Goal: Task Accomplishment & Management: Complete application form

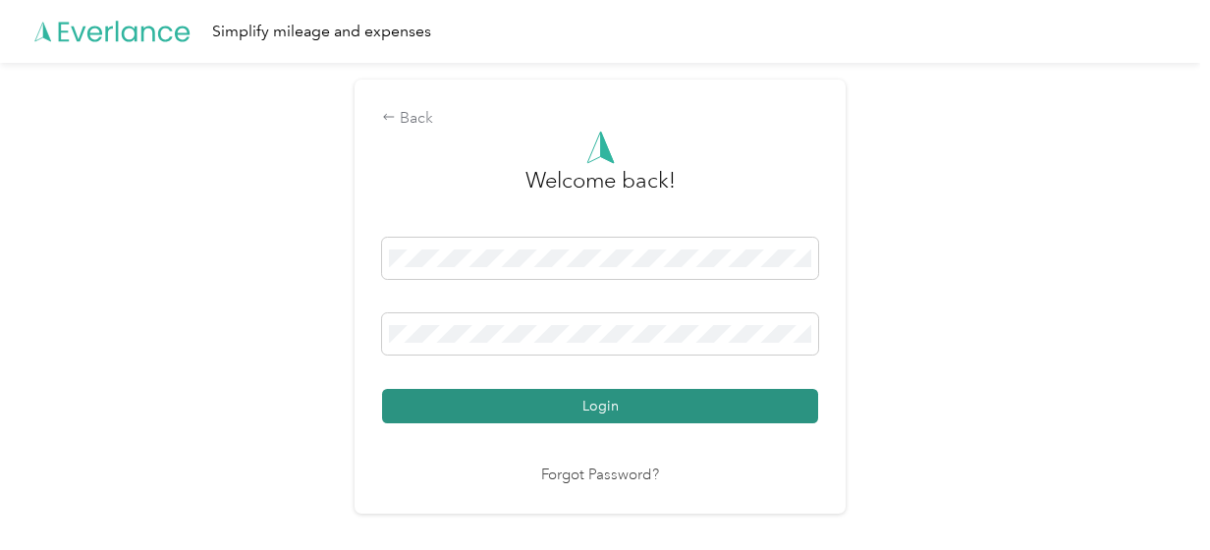
click at [605, 404] on button "Login" at bounding box center [600, 406] width 436 height 34
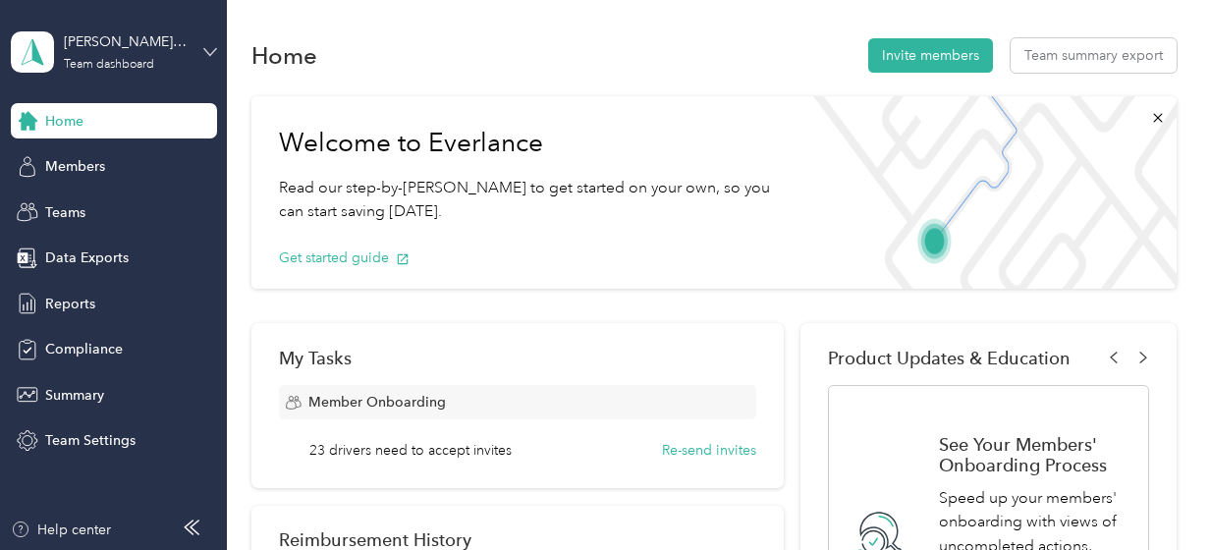
click at [208, 51] on icon at bounding box center [210, 52] width 14 height 14
click at [193, 212] on div "Team dashboard Personal dashboard Log out" at bounding box center [273, 195] width 497 height 124
click at [204, 54] on icon at bounding box center [210, 52] width 14 height 14
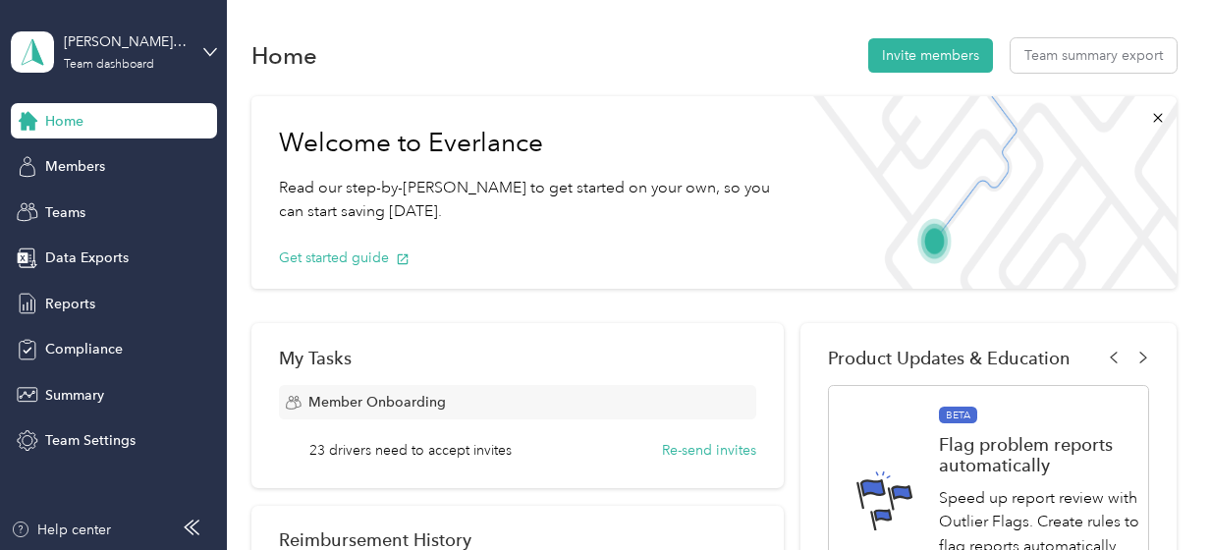
click at [174, 204] on div "Personal dashboard" at bounding box center [273, 206] width 497 height 34
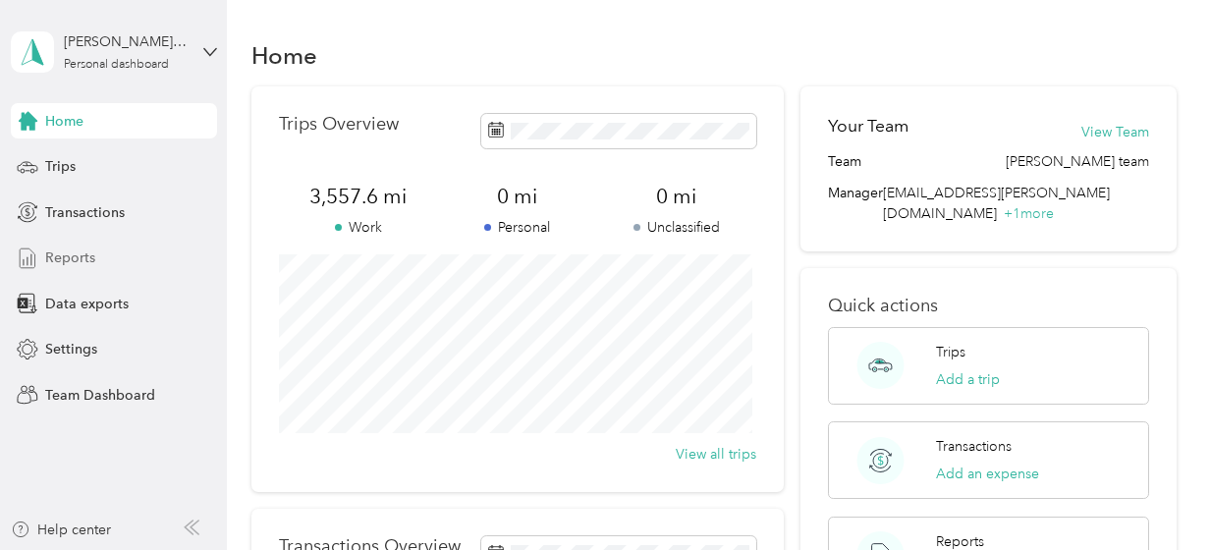
click at [59, 249] on span "Reports" at bounding box center [70, 258] width 50 height 21
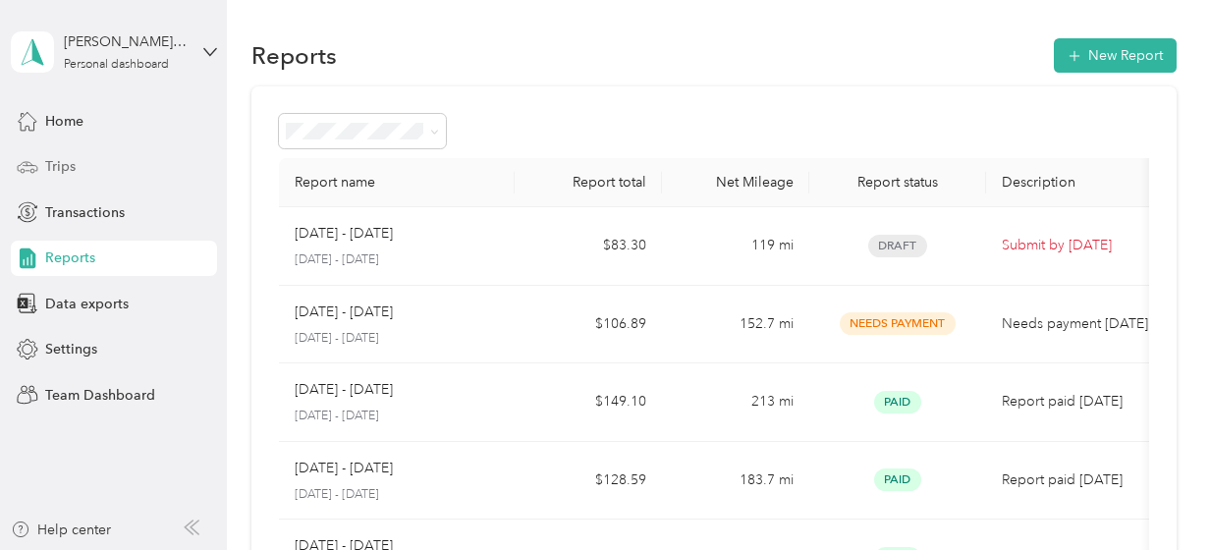
click at [62, 166] on span "Trips" at bounding box center [60, 166] width 30 height 21
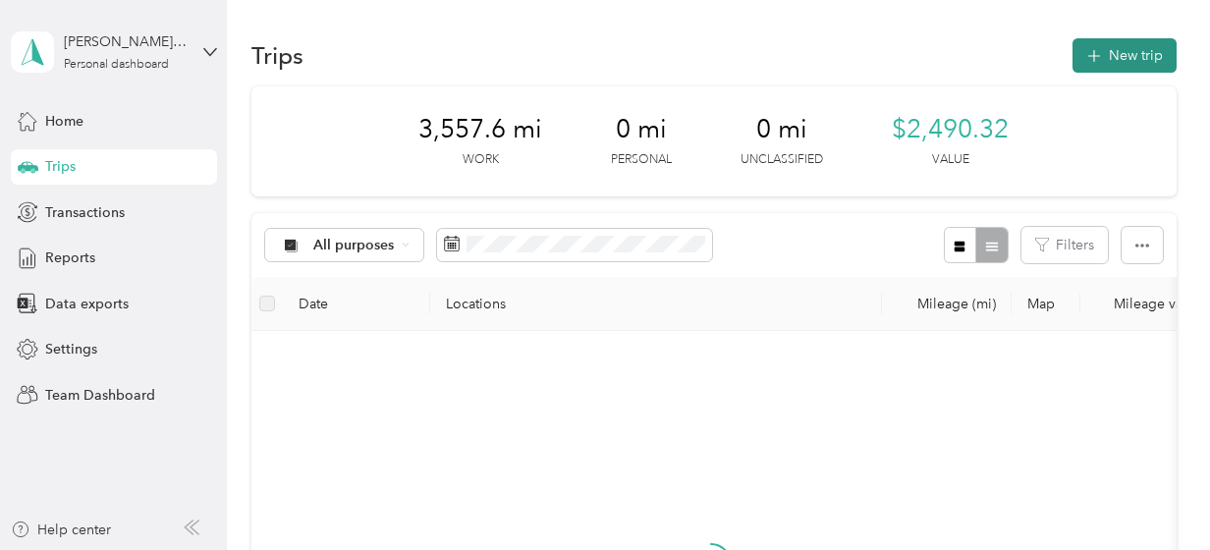
click at [1111, 56] on button "New trip" at bounding box center [1125, 55] width 104 height 34
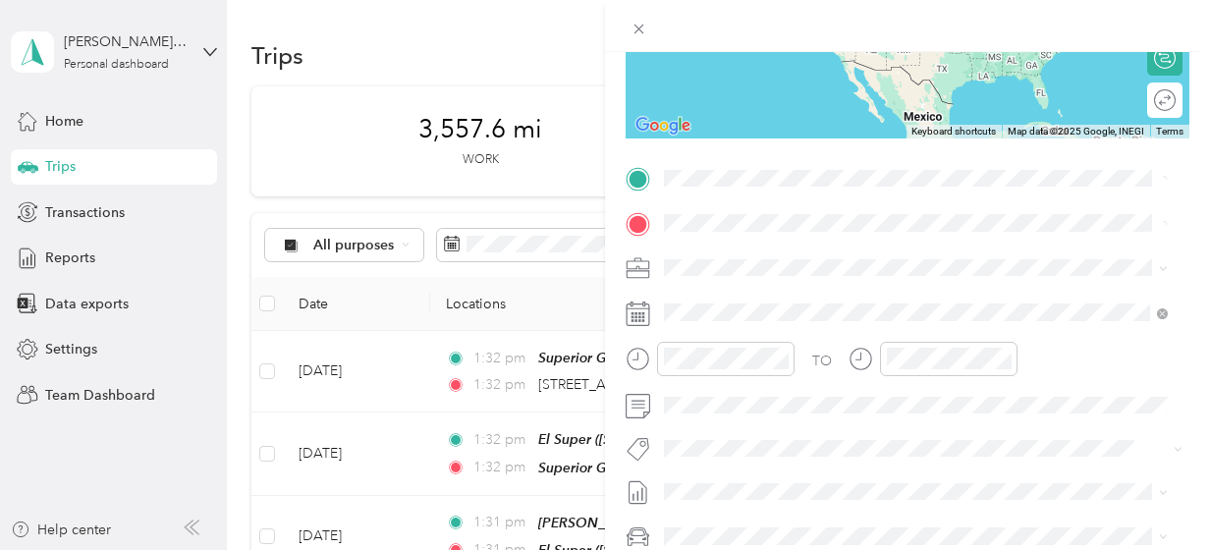
scroll to position [313, 0]
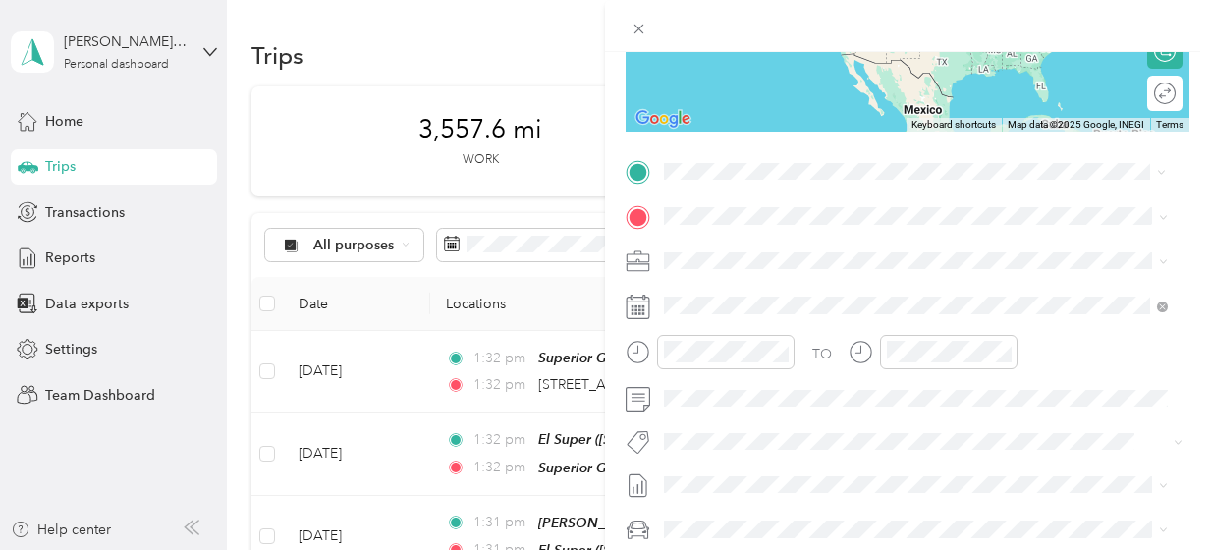
click at [806, 232] on div "[STREET_ADDRESS][US_STATE]" at bounding box center [916, 243] width 490 height 27
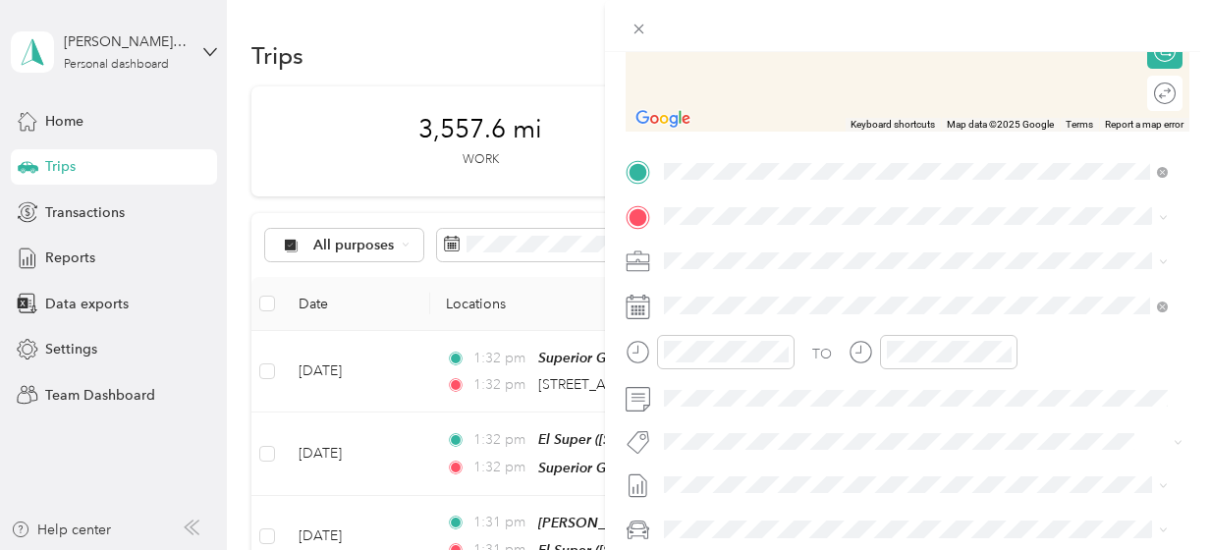
click at [811, 437] on strong "Northgate [PERSON_NAME] Market" at bounding box center [887, 433] width 237 height 18
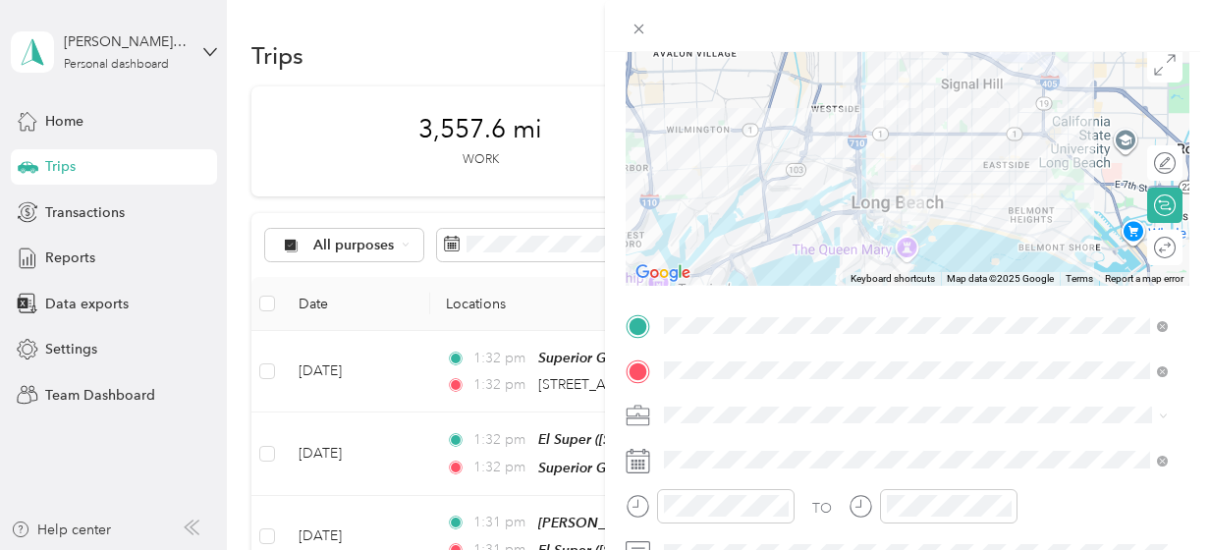
scroll to position [18, 0]
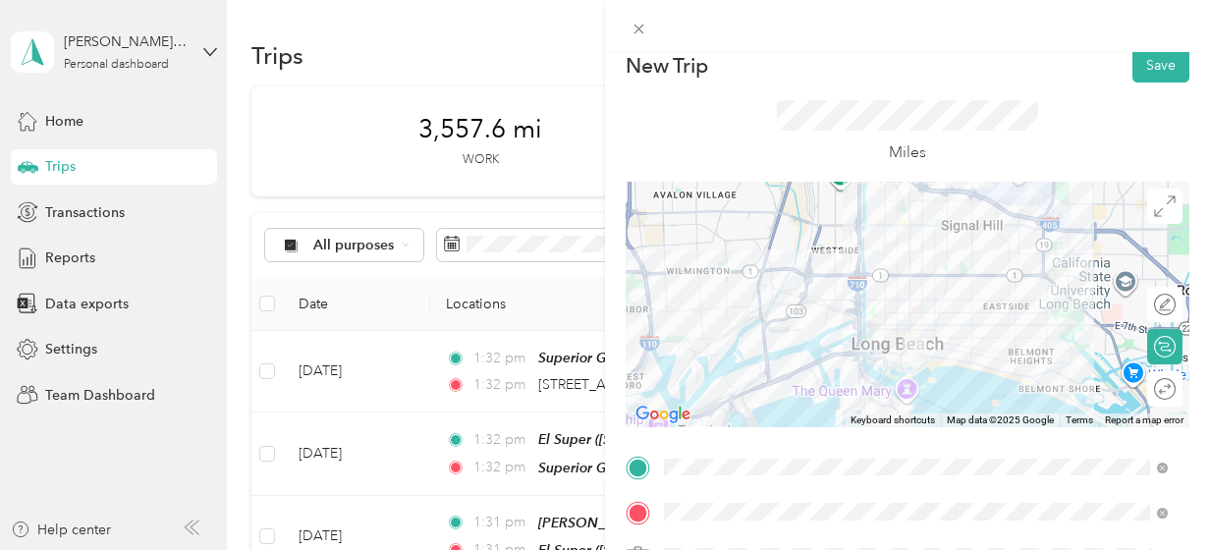
click at [1185, 97] on form "New Trip Save This trip cannot be edited because it is either under review, app…" at bounding box center [907, 487] width 605 height 878
click at [1149, 76] on button "Save" at bounding box center [1161, 65] width 57 height 34
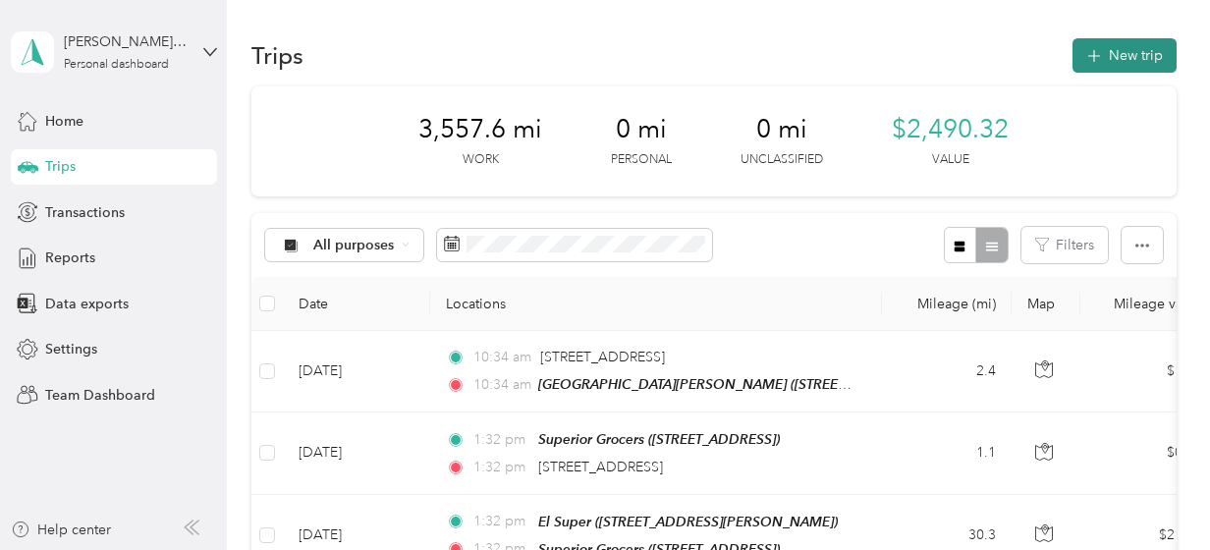
click at [1126, 60] on button "New trip" at bounding box center [1125, 55] width 104 height 34
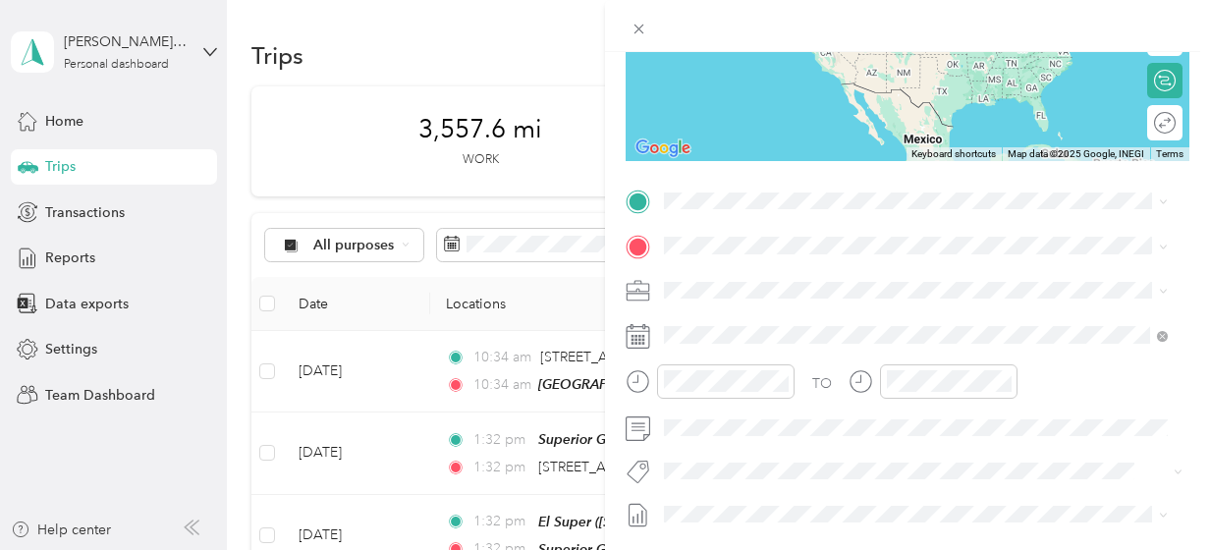
scroll to position [330, 0]
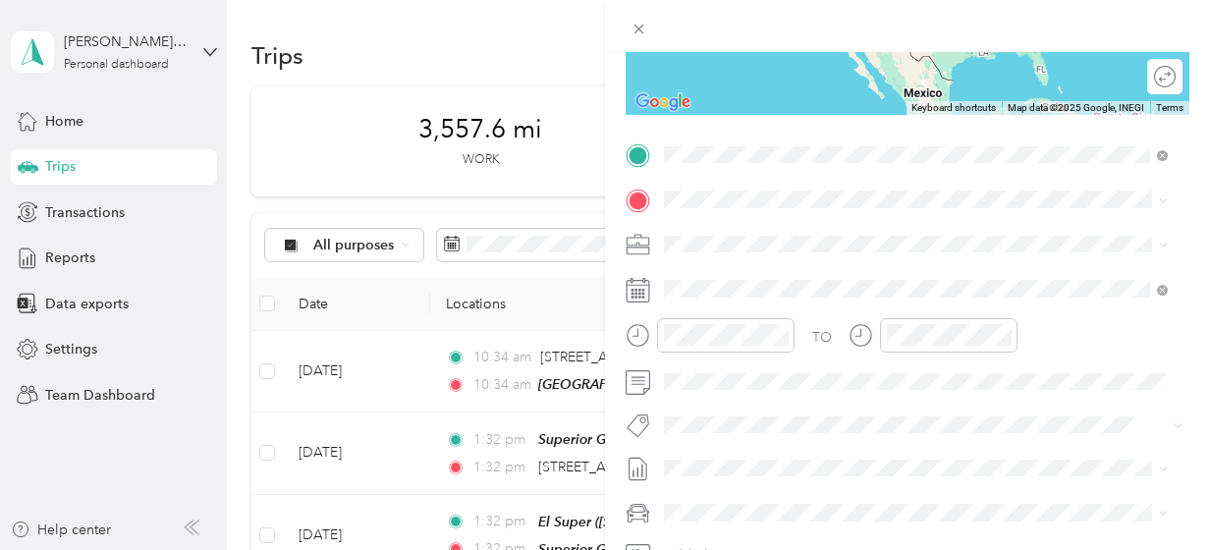
click at [826, 403] on span "[STREET_ADDRESS]" at bounding box center [763, 398] width 125 height 17
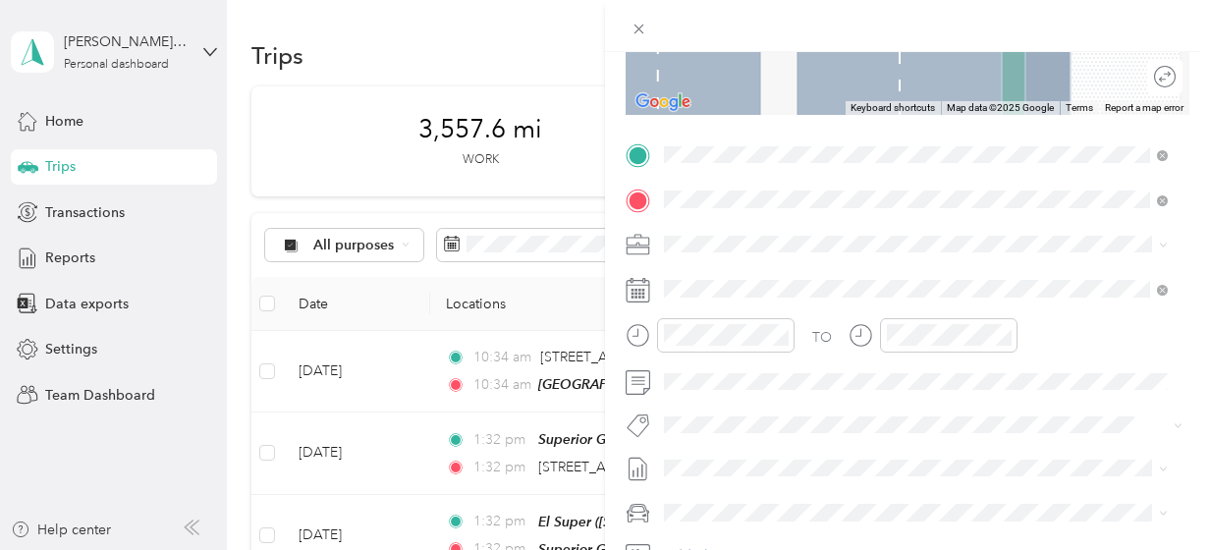
click at [849, 295] on div "TEAM Superior Grocers [STREET_ADDRESS][PERSON_NAME]" at bounding box center [818, 292] width 234 height 48
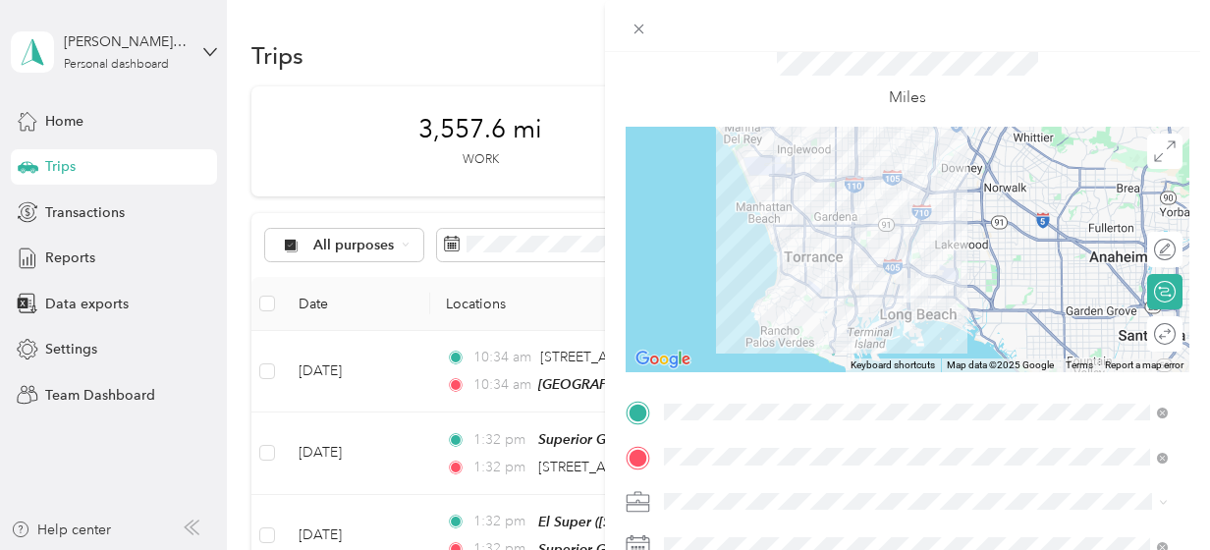
scroll to position [0, 0]
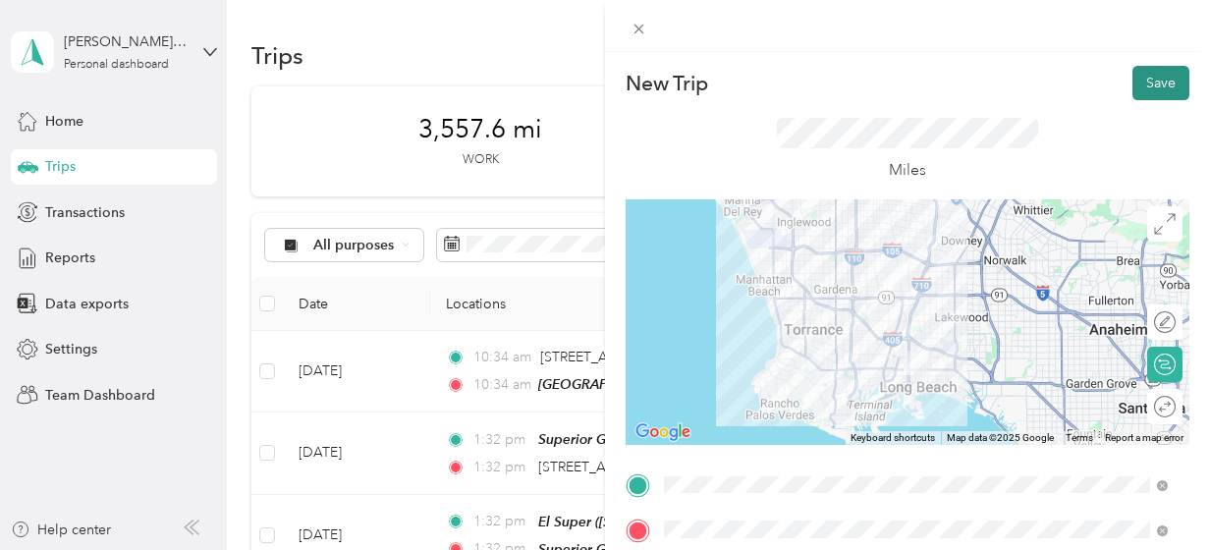
click at [1154, 73] on button "Save" at bounding box center [1161, 83] width 57 height 34
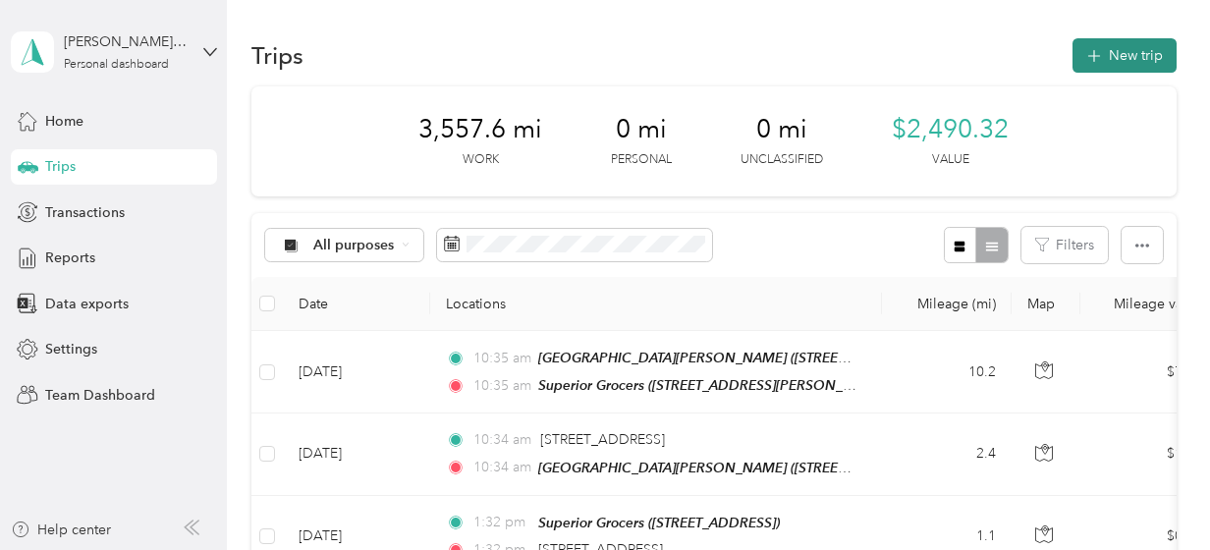
click at [1125, 52] on button "New trip" at bounding box center [1125, 55] width 104 height 34
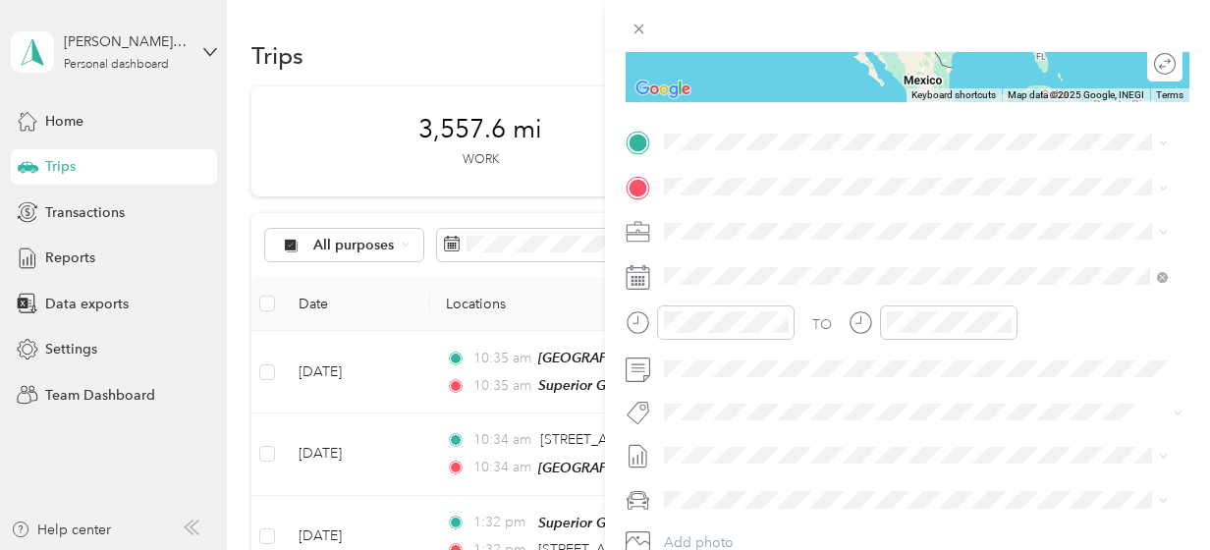
scroll to position [346, 0]
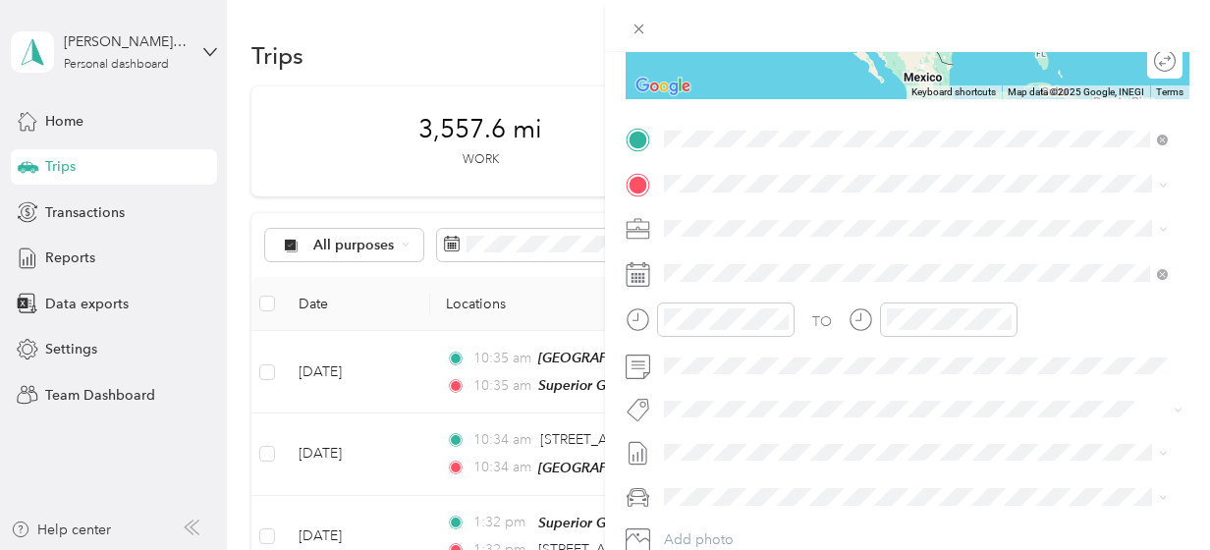
click at [818, 231] on div "TEAM Superior Grocers" at bounding box center [818, 220] width 234 height 25
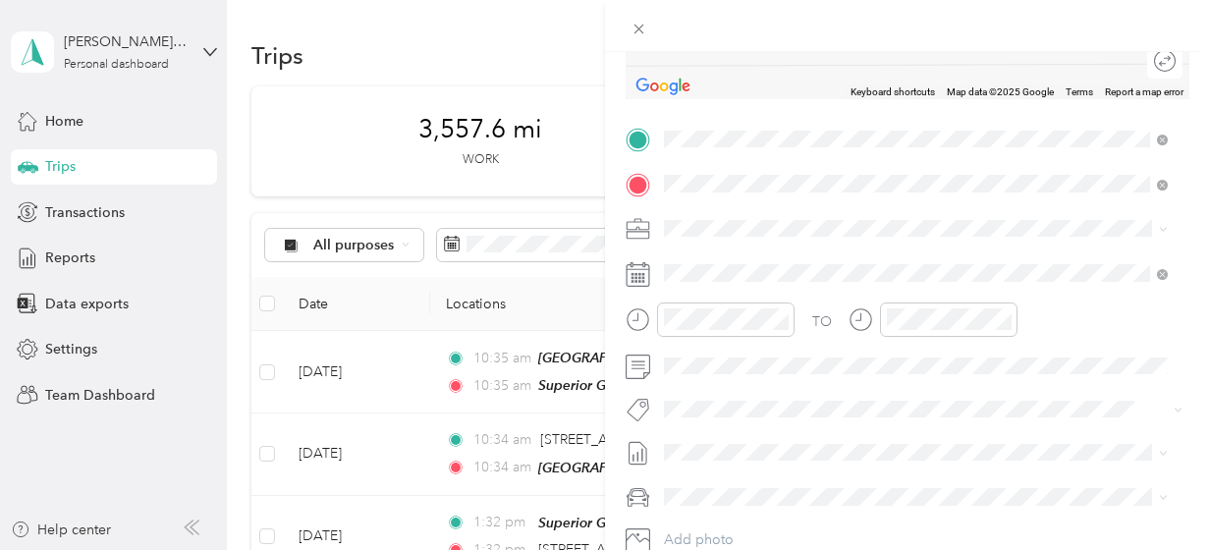
click at [853, 270] on strong "Vallarta Supermarkets" at bounding box center [839, 265] width 141 height 18
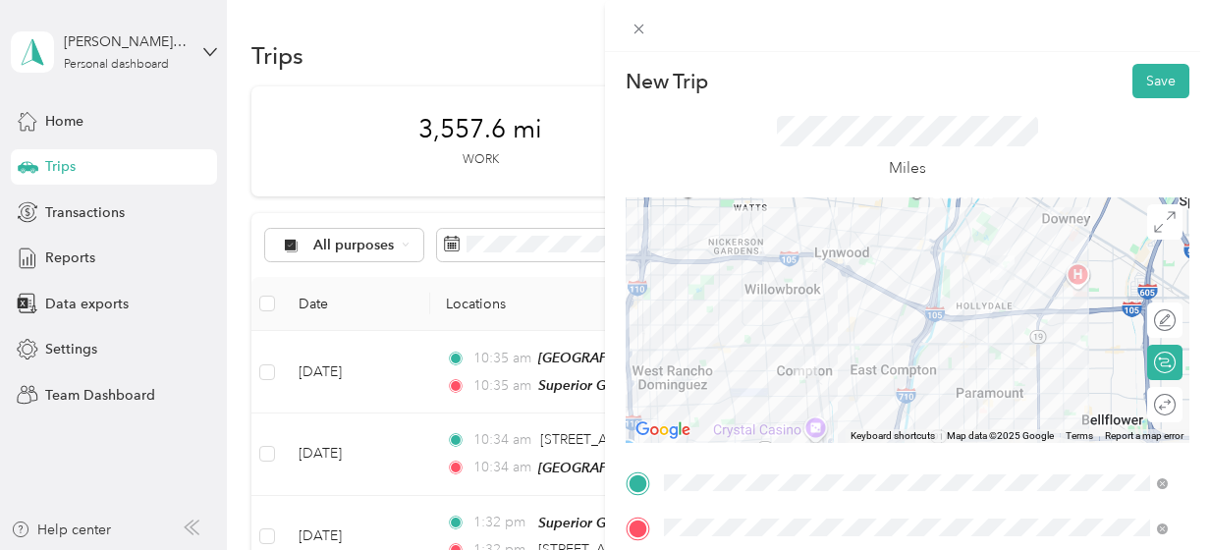
scroll to position [0, 0]
click at [1140, 89] on button "Save" at bounding box center [1161, 83] width 57 height 34
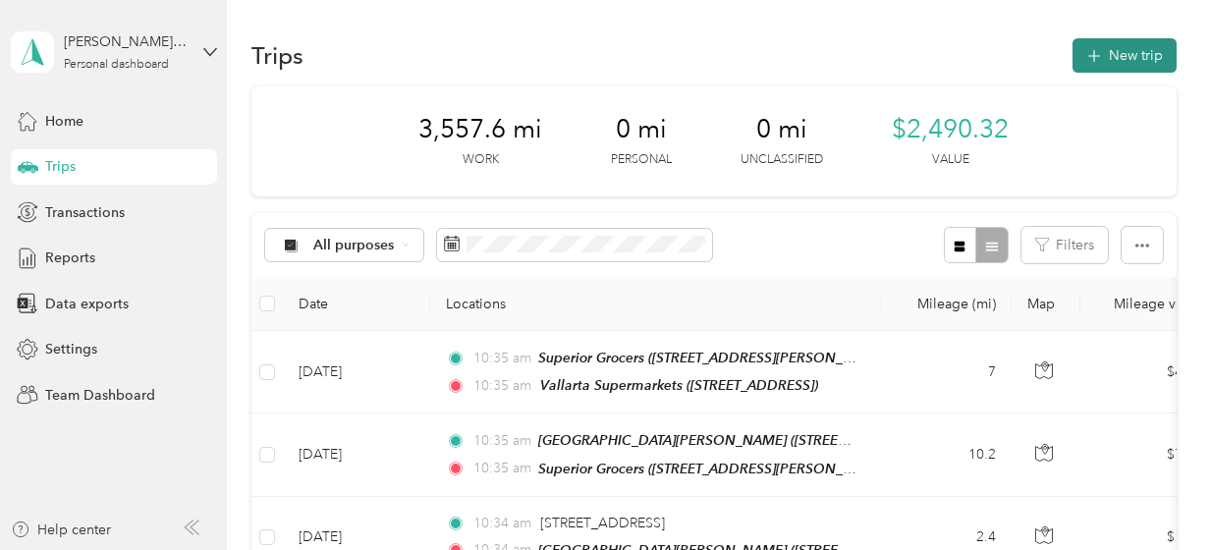
click at [1118, 58] on button "New trip" at bounding box center [1125, 55] width 104 height 34
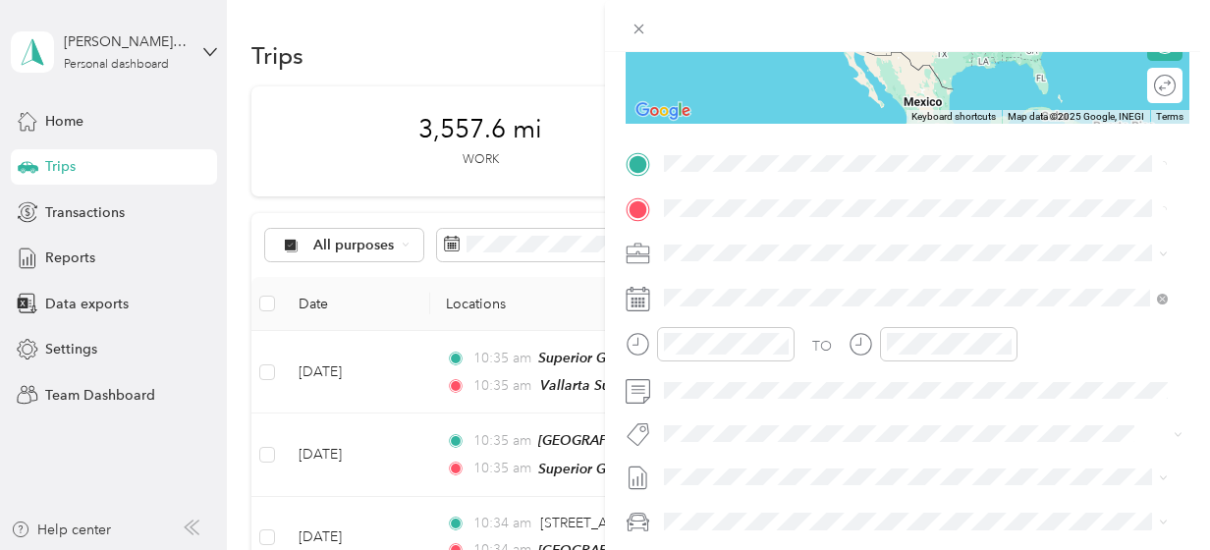
scroll to position [326, 0]
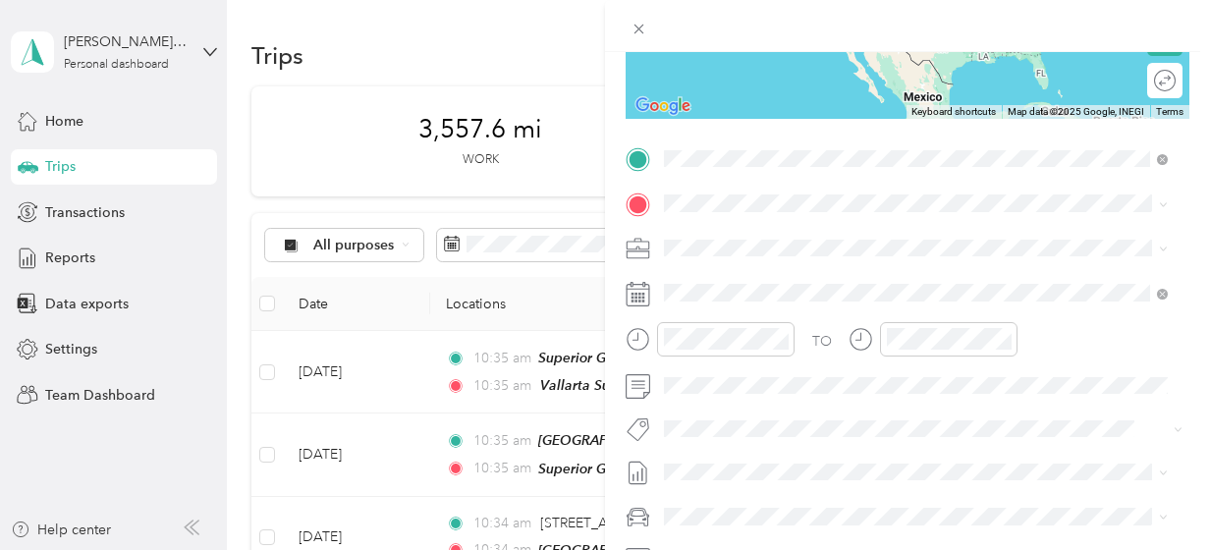
click at [815, 330] on span "[STREET_ADDRESS]" at bounding box center [763, 333] width 125 height 17
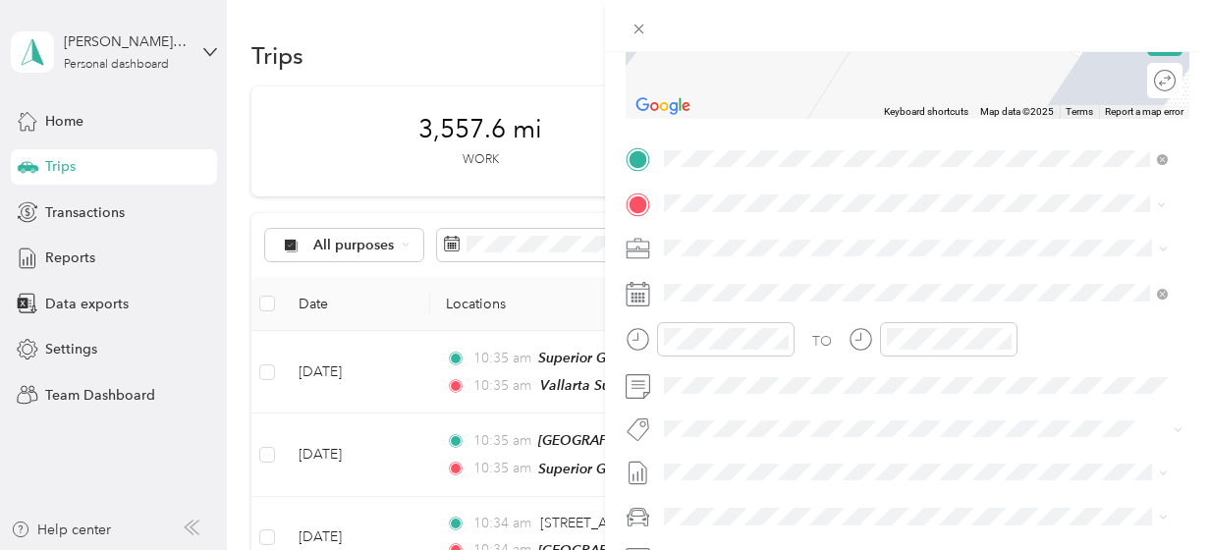
click at [805, 304] on span "[STREET_ADDRESS][PERSON_NAME]" at bounding box center [818, 310] width 234 height 17
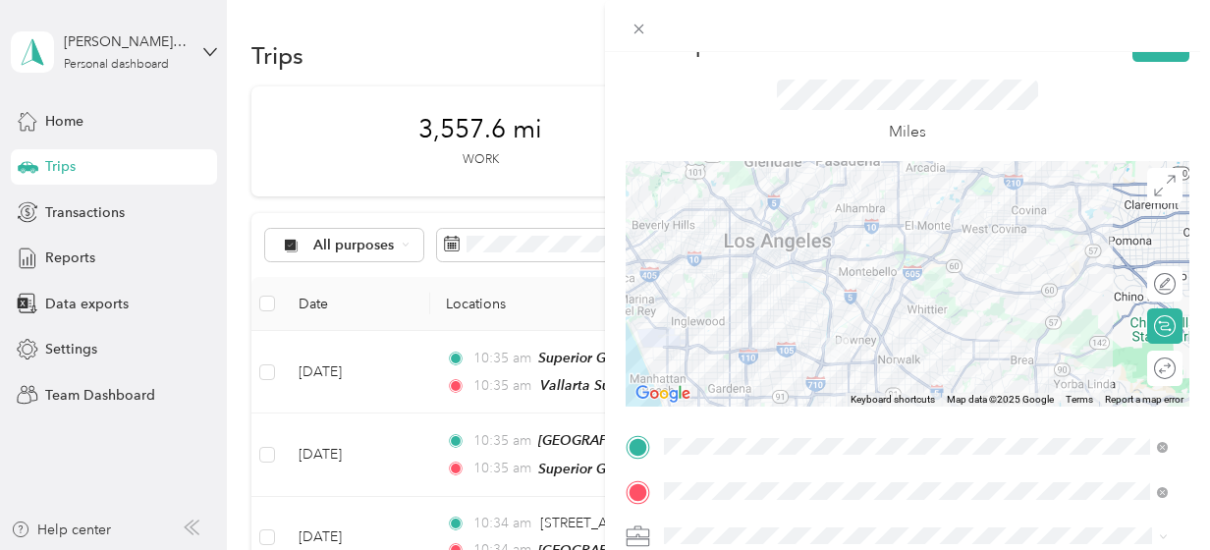
scroll to position [0, 0]
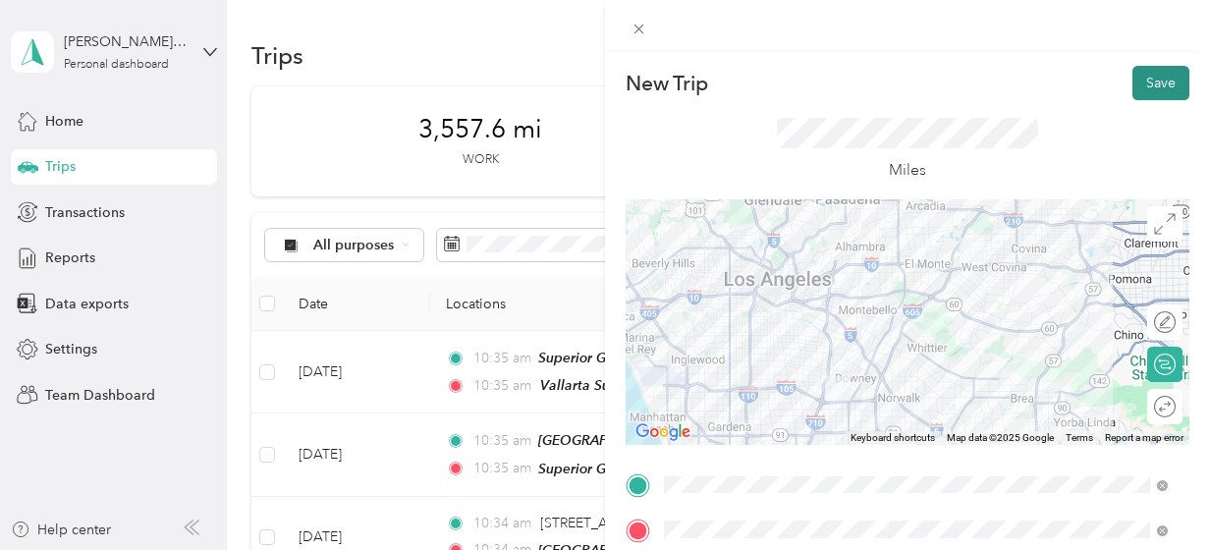
click at [1137, 80] on button "Save" at bounding box center [1161, 83] width 57 height 34
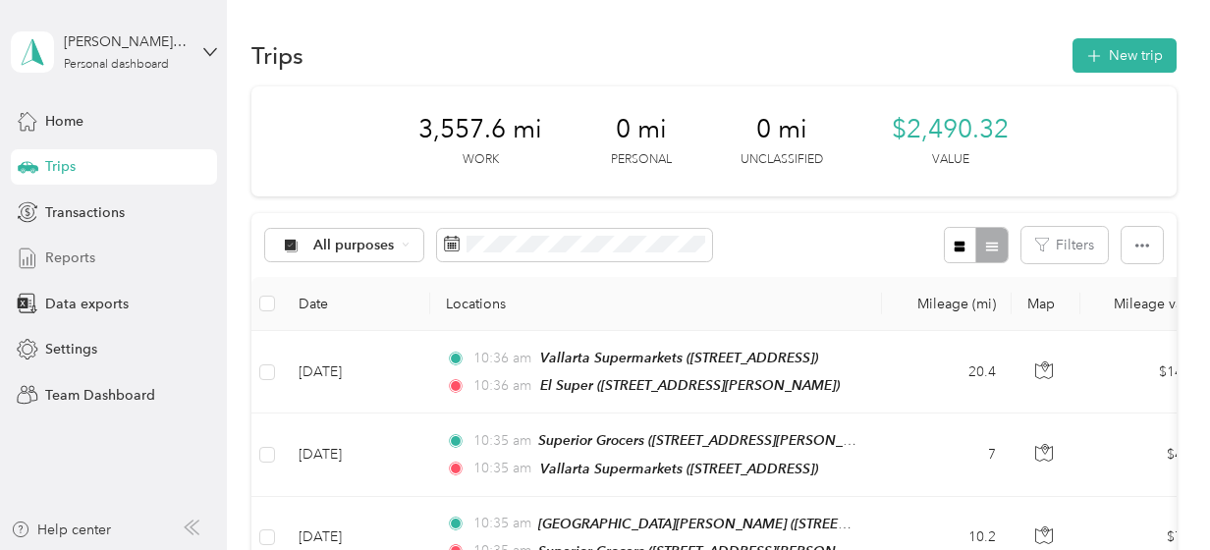
click at [60, 250] on span "Reports" at bounding box center [70, 258] width 50 height 21
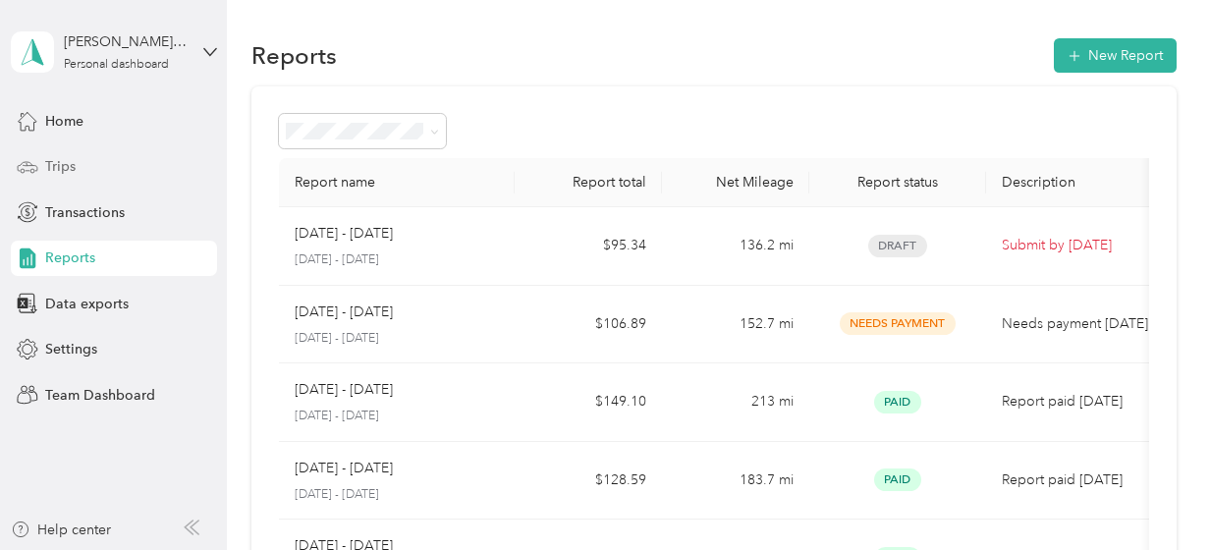
click at [65, 168] on span "Trips" at bounding box center [60, 166] width 30 height 21
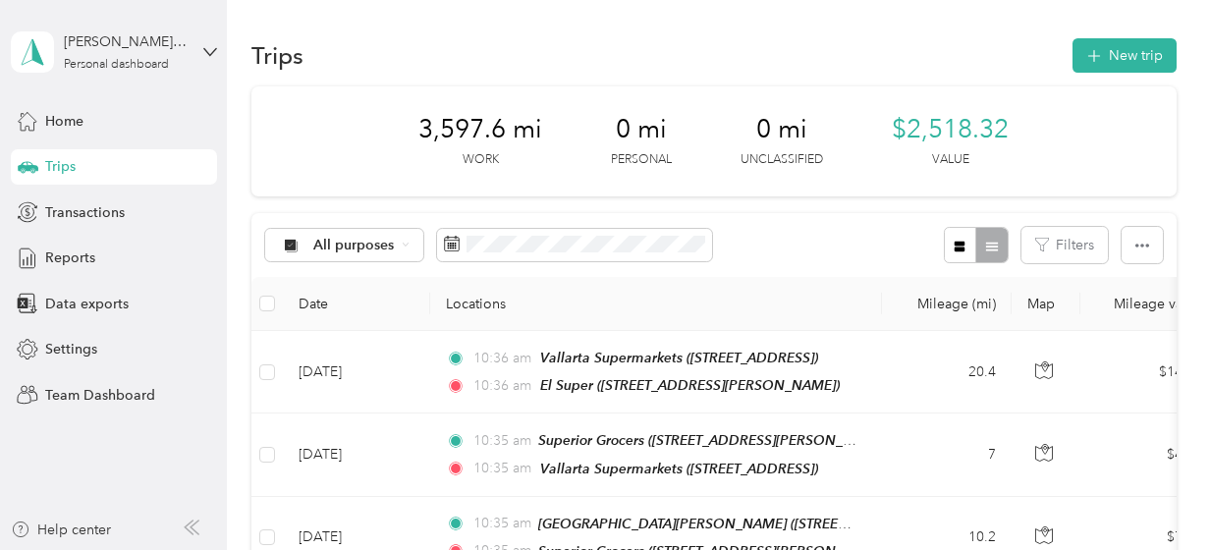
click at [1129, 101] on div "3,597.6 mi Work 0 mi Personal 0 mi Unclassified $2,518.32 Value" at bounding box center [713, 141] width 925 height 110
click at [1137, 51] on button "New trip" at bounding box center [1125, 55] width 104 height 34
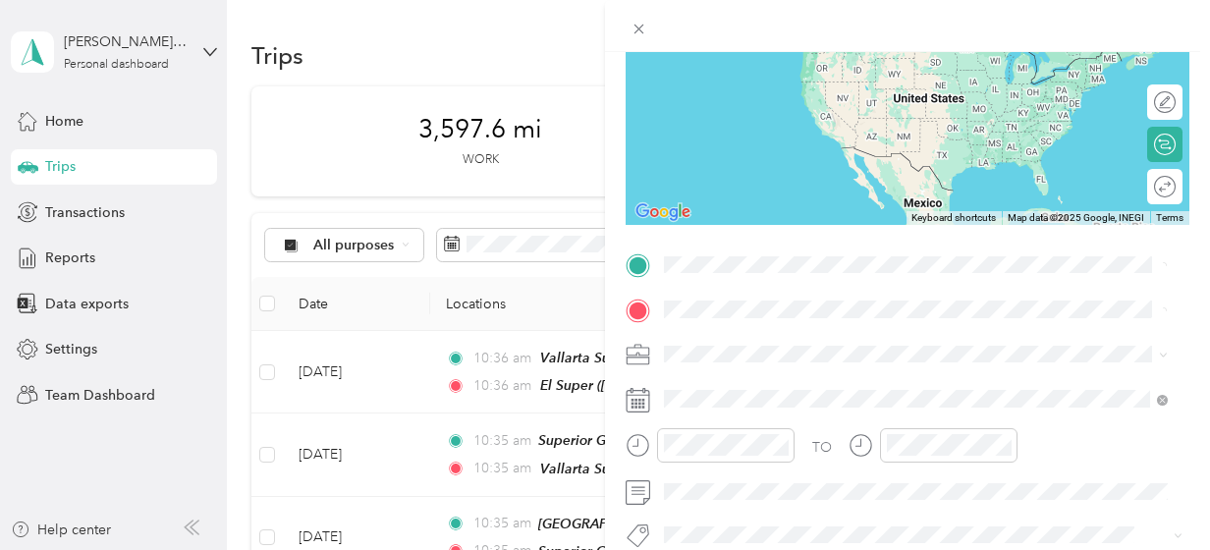
scroll to position [265, 0]
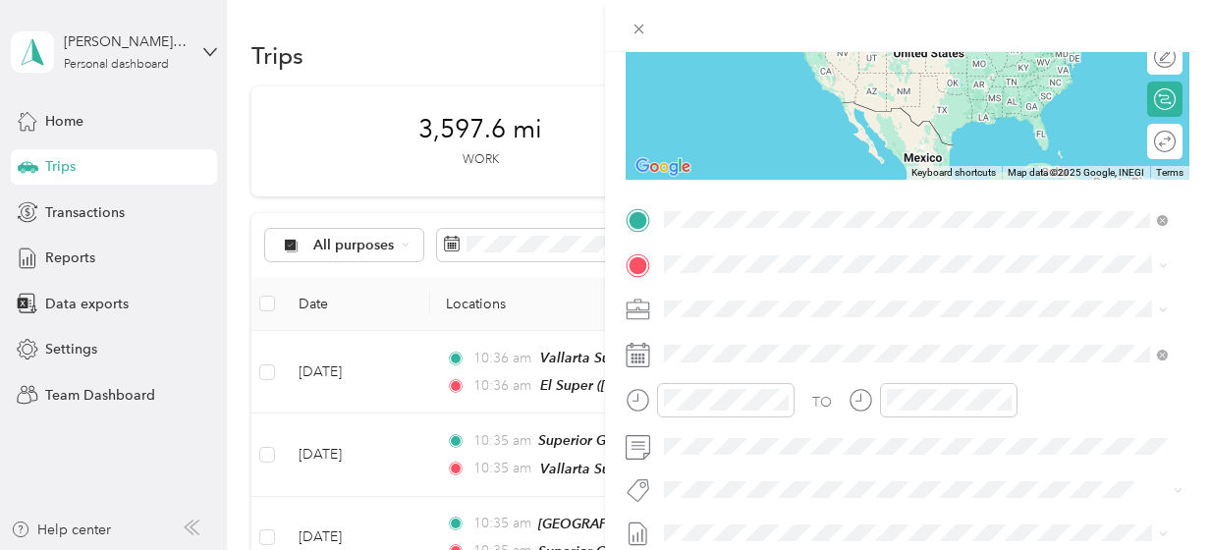
click at [826, 319] on span "[STREET_ADDRESS]" at bounding box center [763, 325] width 125 height 17
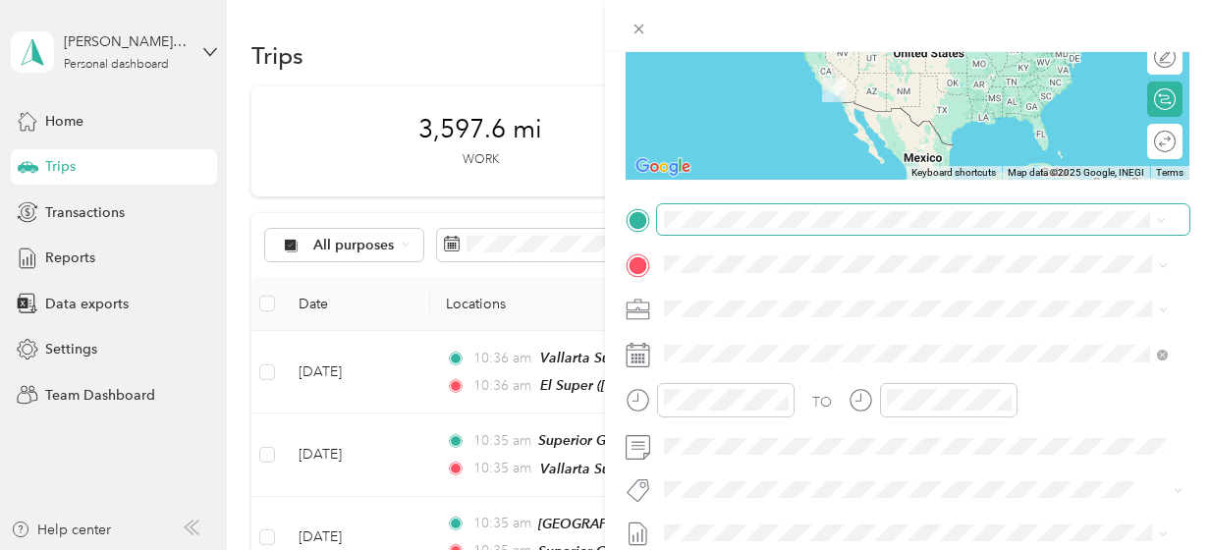
click at [935, 314] on div "TEAM El Super [STREET_ADDRESS][PERSON_NAME]" at bounding box center [818, 312] width 234 height 48
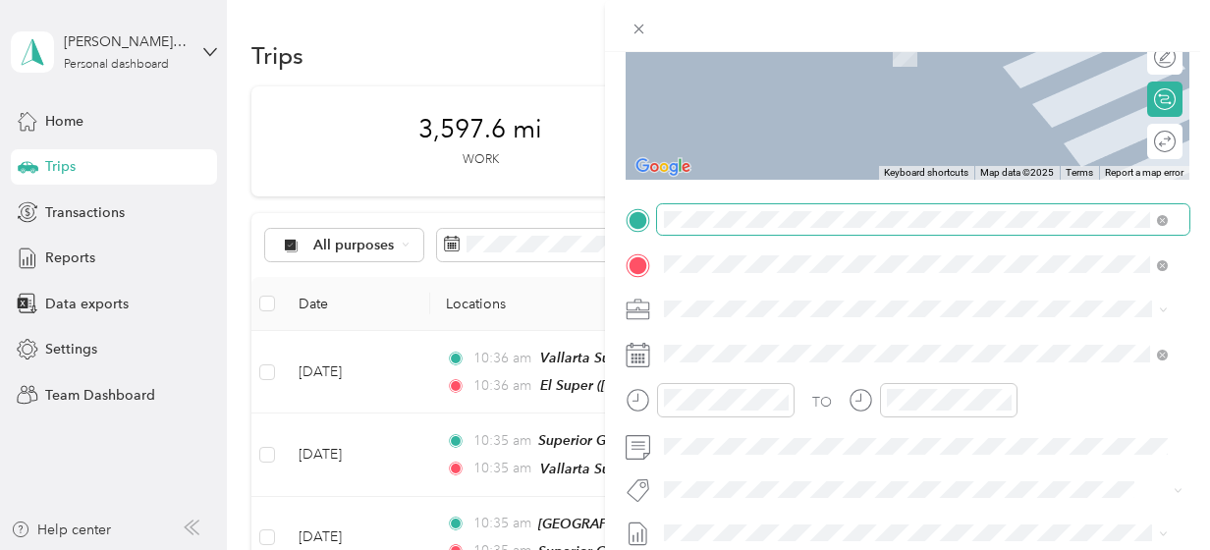
click at [826, 364] on span "[STREET_ADDRESS]" at bounding box center [763, 370] width 125 height 17
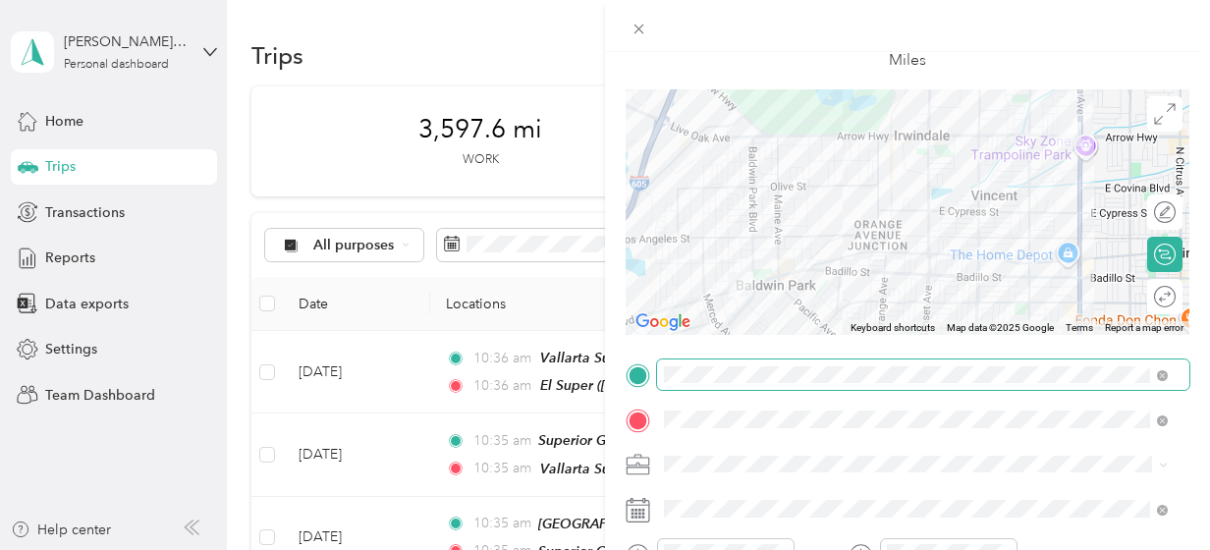
scroll to position [0, 0]
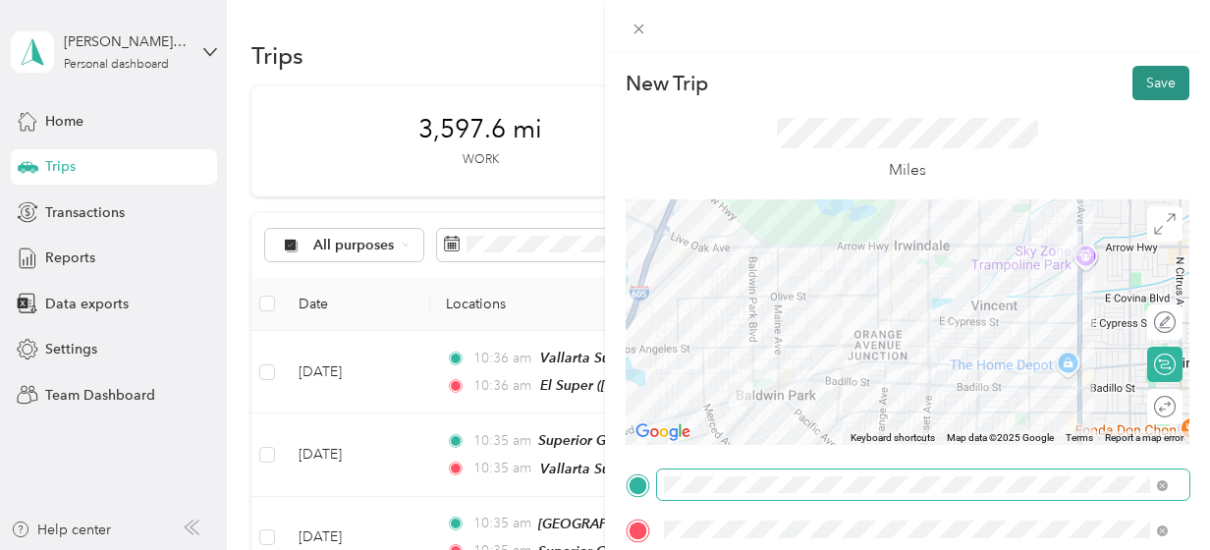
click at [1135, 85] on button "Save" at bounding box center [1161, 83] width 57 height 34
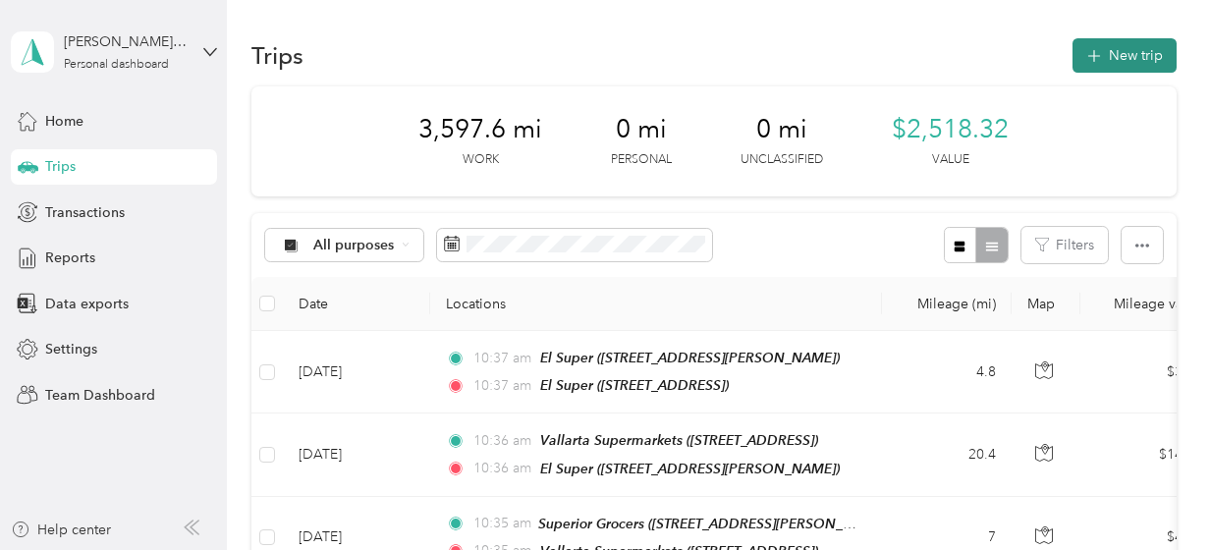
click at [1130, 68] on button "New trip" at bounding box center [1125, 55] width 104 height 34
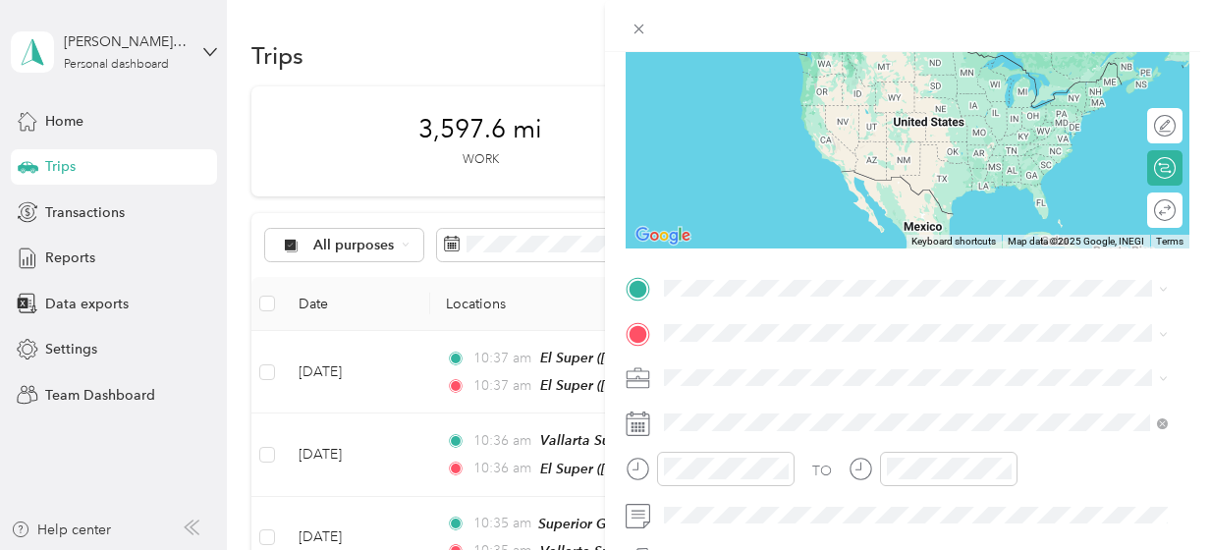
scroll to position [228, 0]
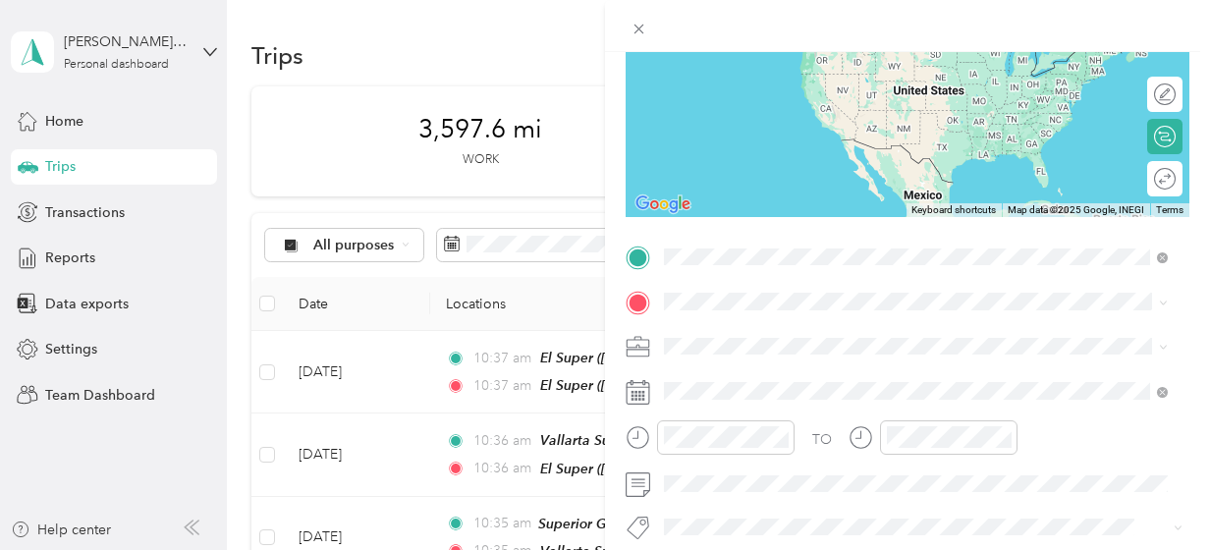
click at [826, 349] on div "TEAM El Super [STREET_ADDRESS]" at bounding box center [763, 349] width 125 height 48
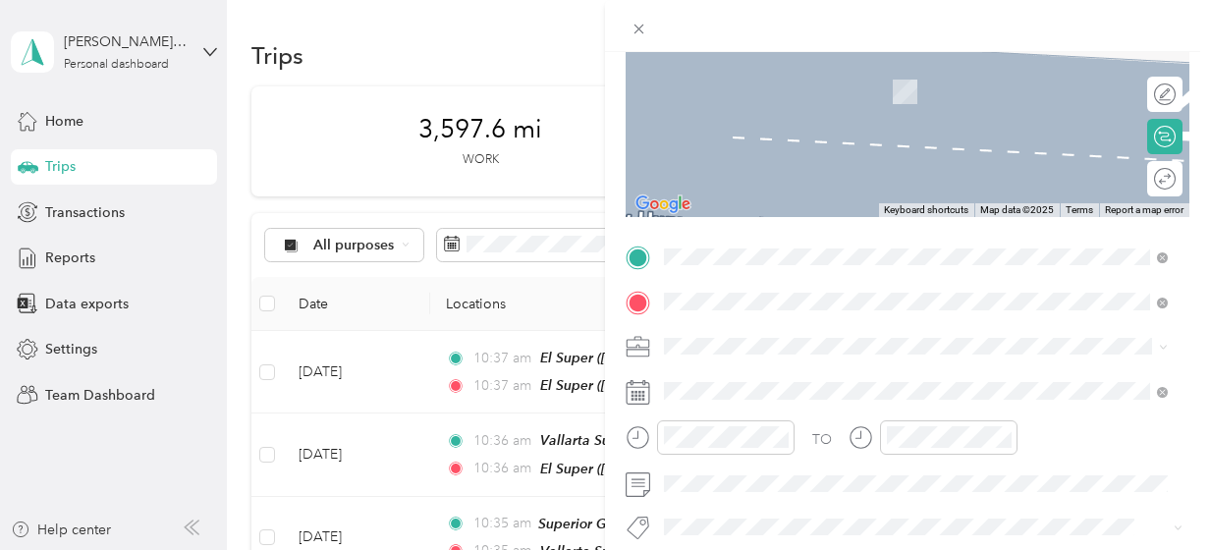
click at [870, 80] on div "TEAM Gelsons Market [STREET_ADDRESS]" at bounding box center [785, 84] width 169 height 48
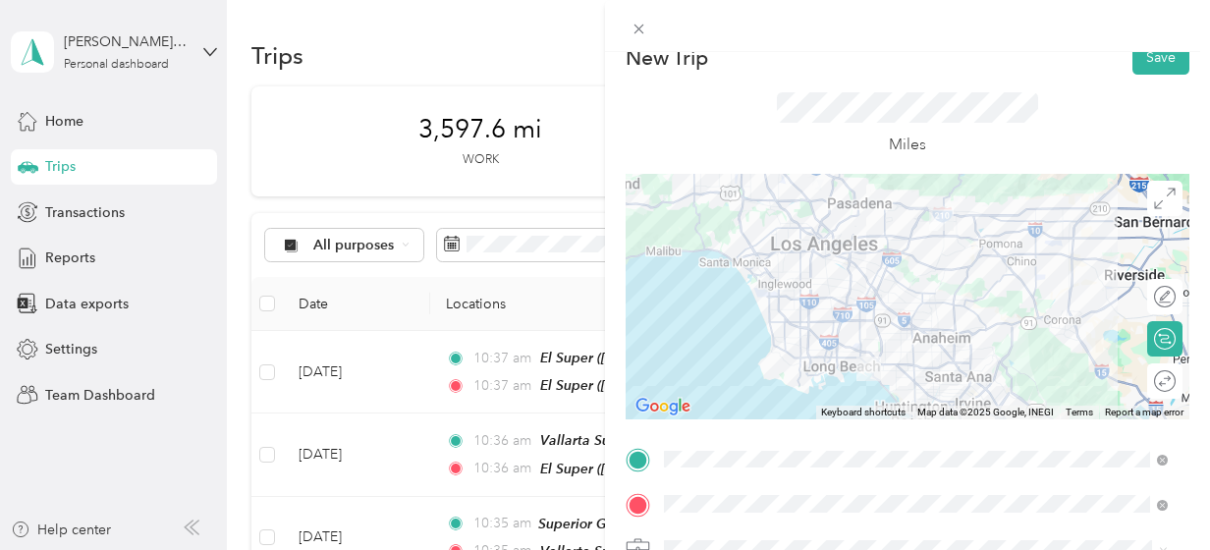
scroll to position [0, 0]
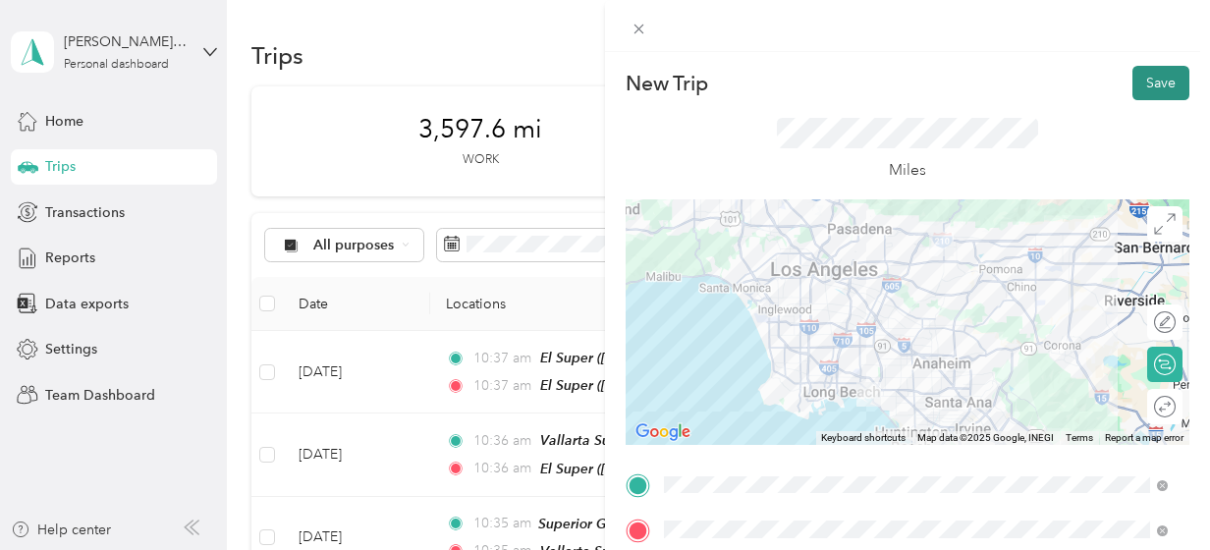
click at [1157, 79] on button "Save" at bounding box center [1161, 83] width 57 height 34
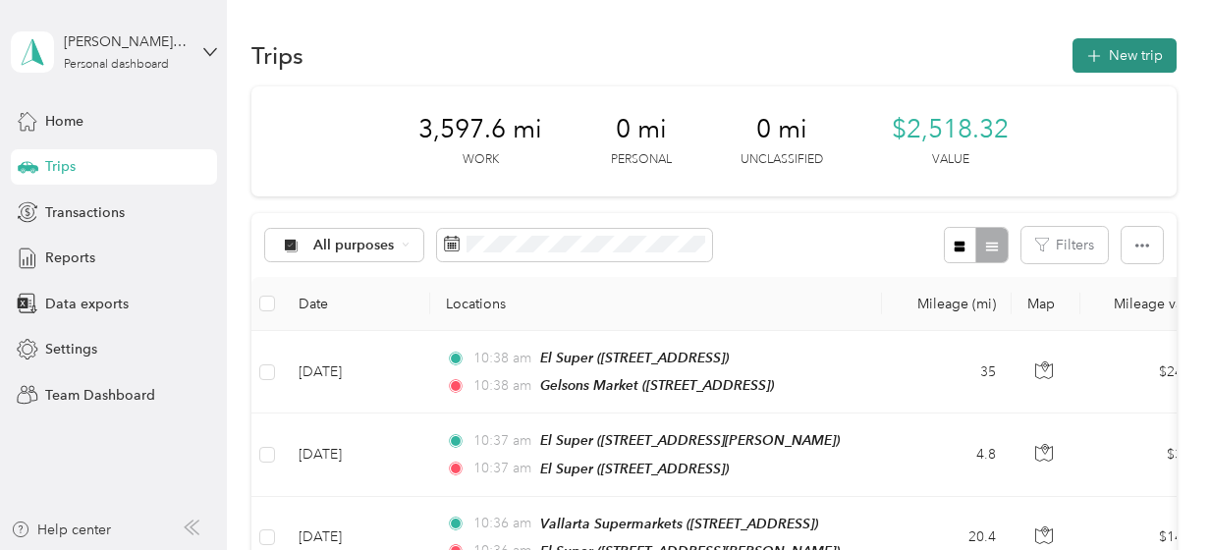
click at [1127, 54] on button "New trip" at bounding box center [1125, 55] width 104 height 34
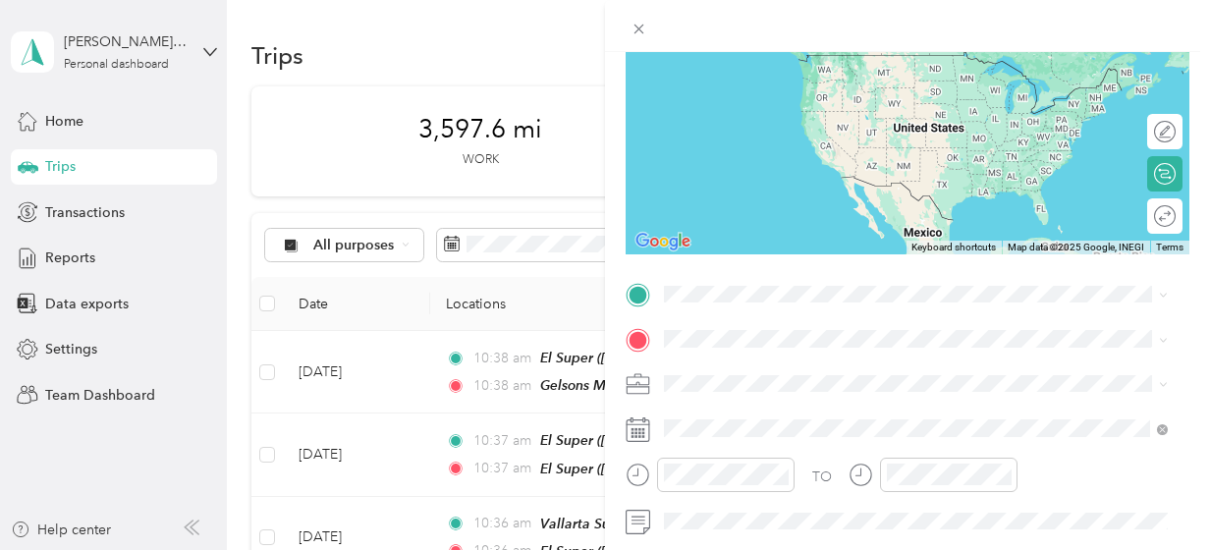
scroll to position [296, 0]
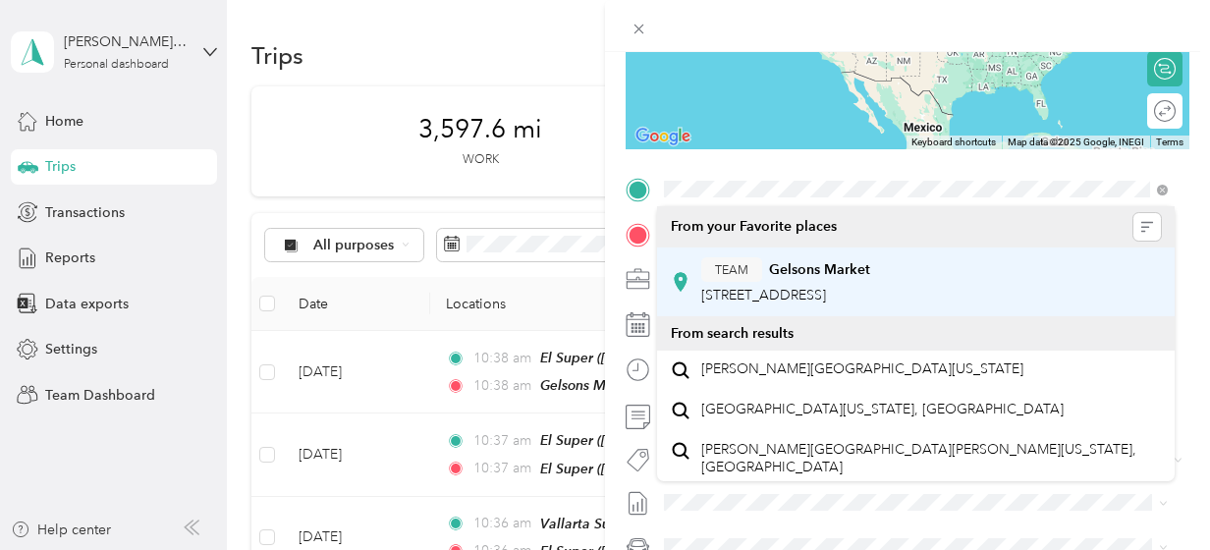
click at [870, 267] on div "TEAM Gelsons Market" at bounding box center [785, 269] width 169 height 25
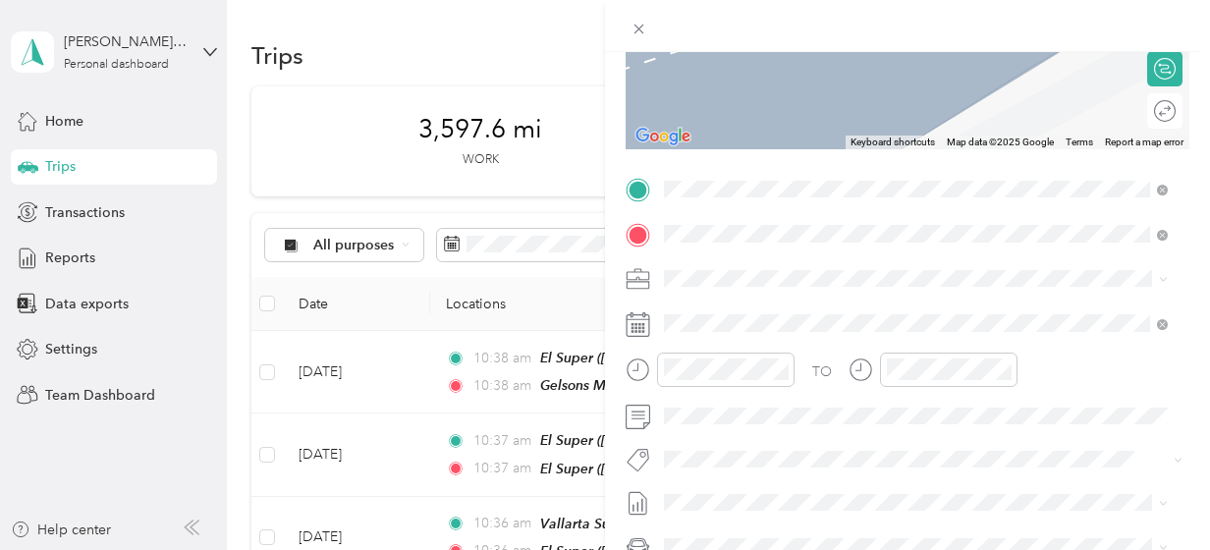
click at [815, 300] on span "[STREET_ADDRESS][US_STATE]" at bounding box center [799, 305] width 196 height 18
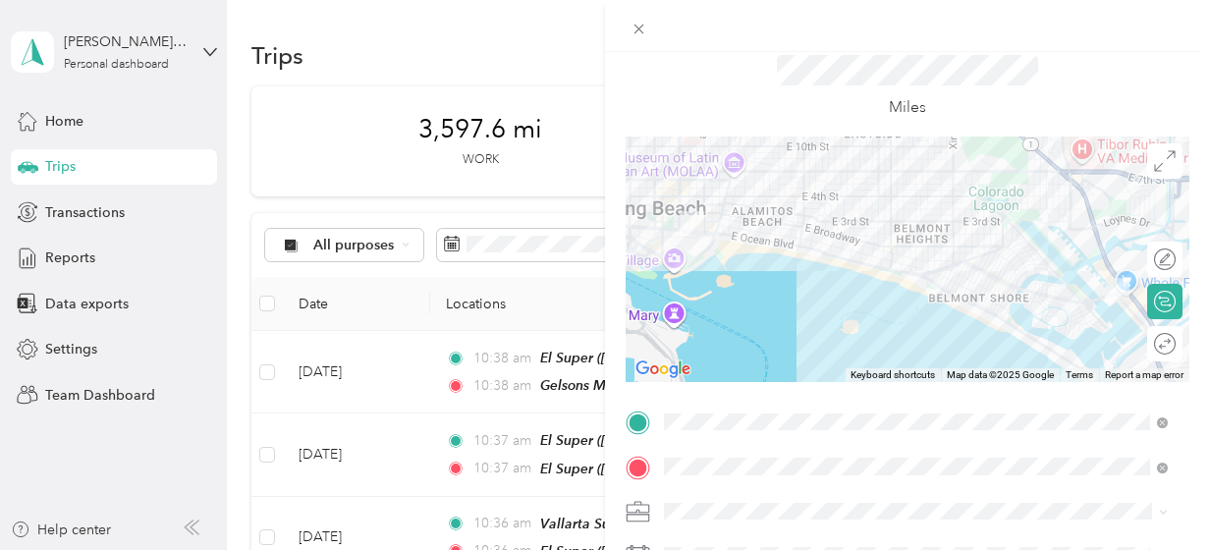
scroll to position [0, 0]
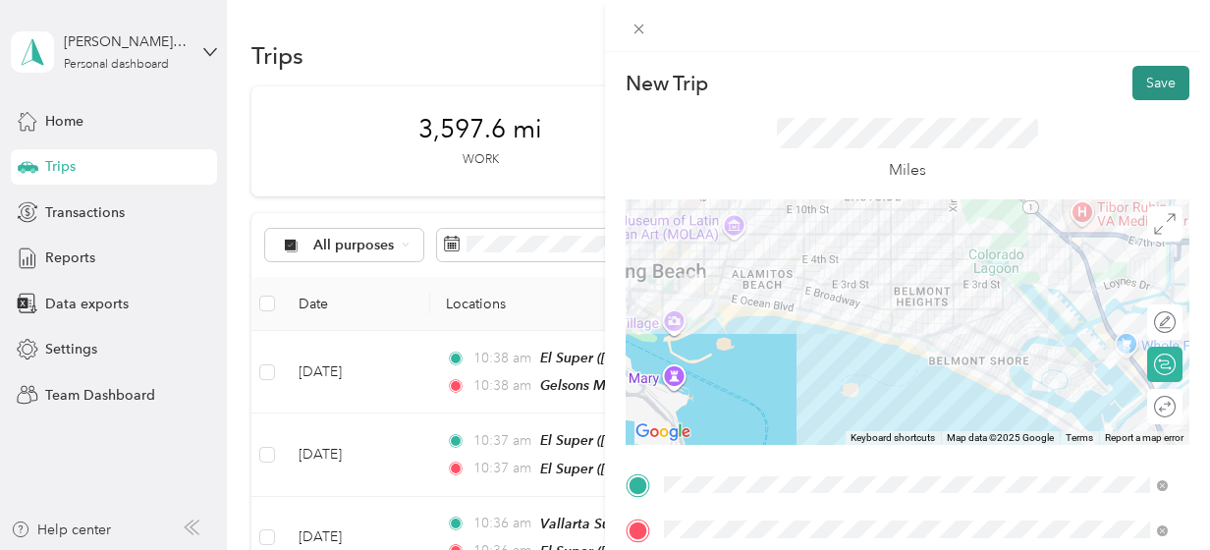
click at [1145, 82] on button "Save" at bounding box center [1161, 83] width 57 height 34
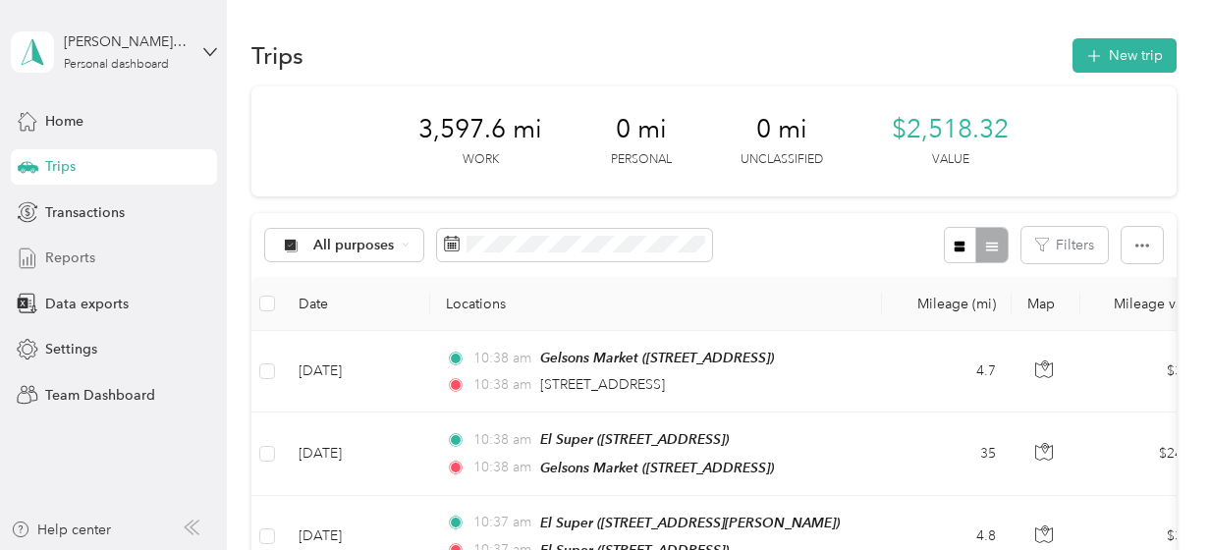
click at [88, 258] on span "Reports" at bounding box center [70, 258] width 50 height 21
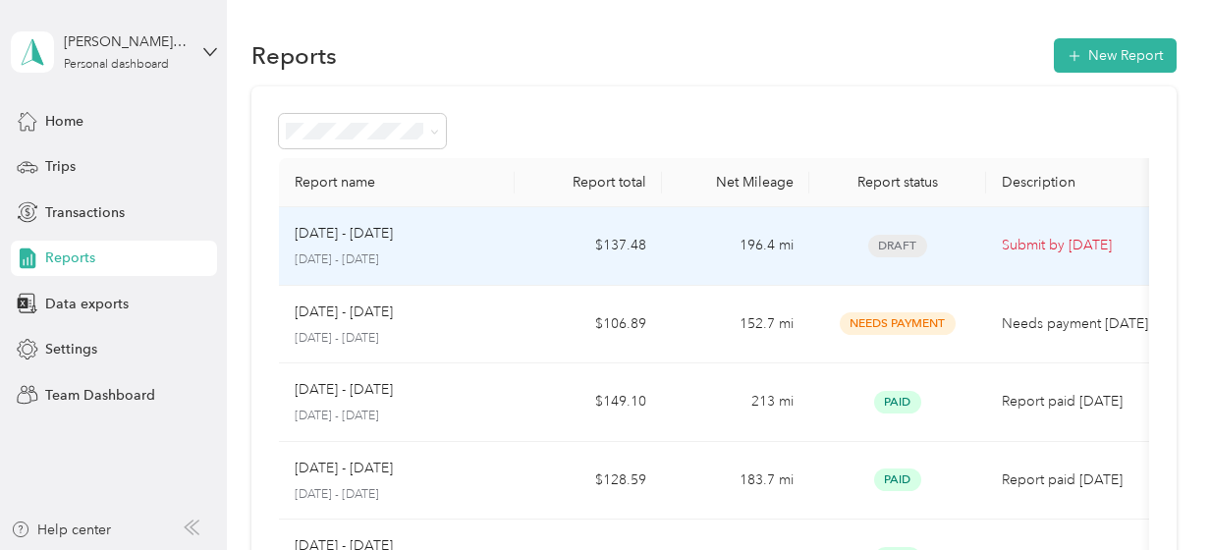
click at [815, 259] on td "Draft" at bounding box center [897, 246] width 177 height 79
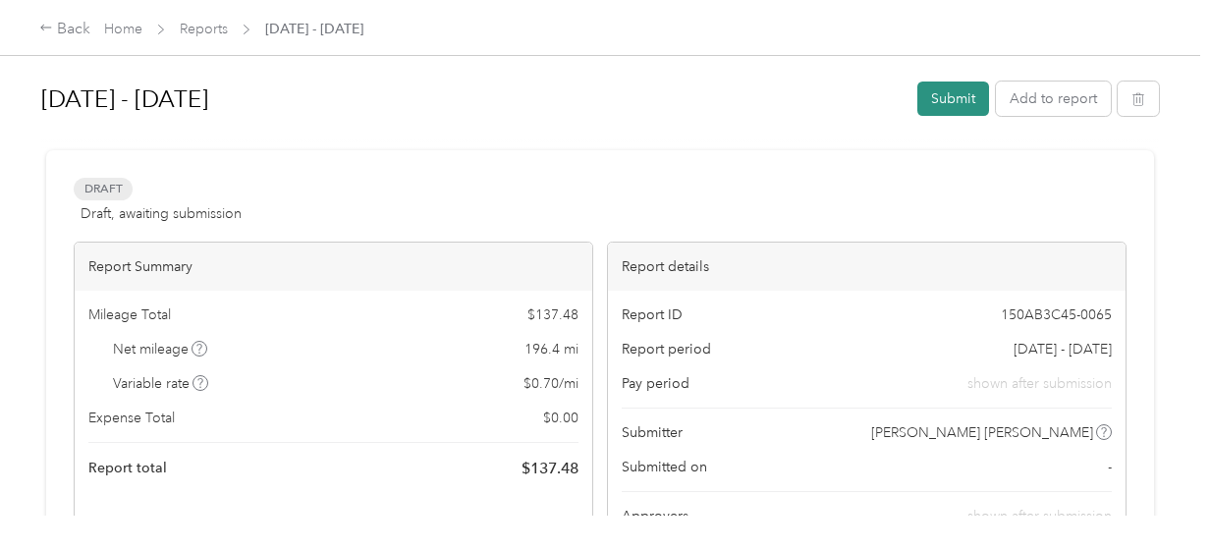
click at [941, 101] on button "Submit" at bounding box center [953, 99] width 72 height 34
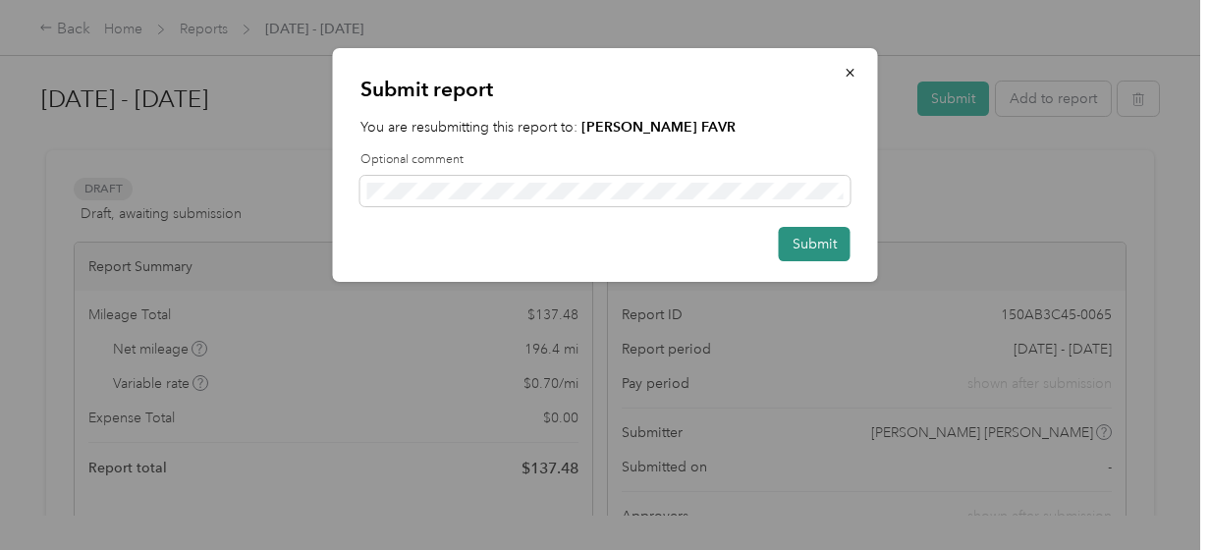
click at [821, 235] on button "Submit" at bounding box center [815, 244] width 72 height 34
